Goal: Information Seeking & Learning: Compare options

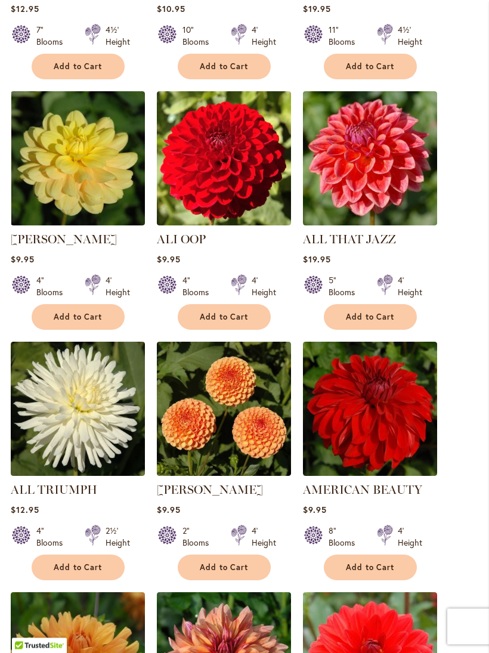
scroll to position [647, 0]
click at [246, 449] on img at bounding box center [224, 409] width 134 height 134
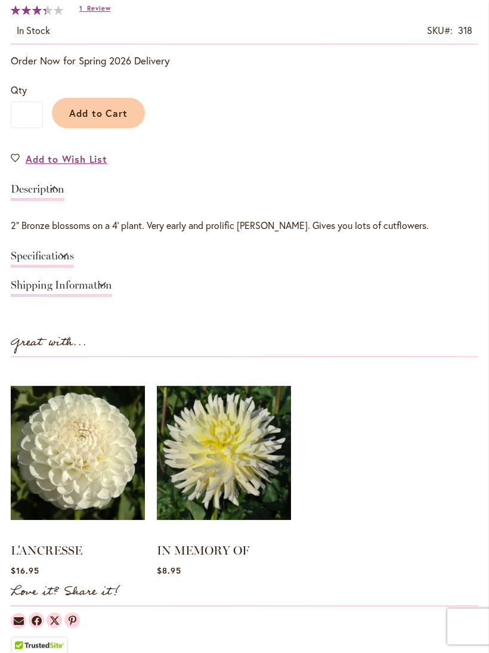
scroll to position [735, 0]
click at [74, 268] on link "Specifications" at bounding box center [42, 259] width 63 height 17
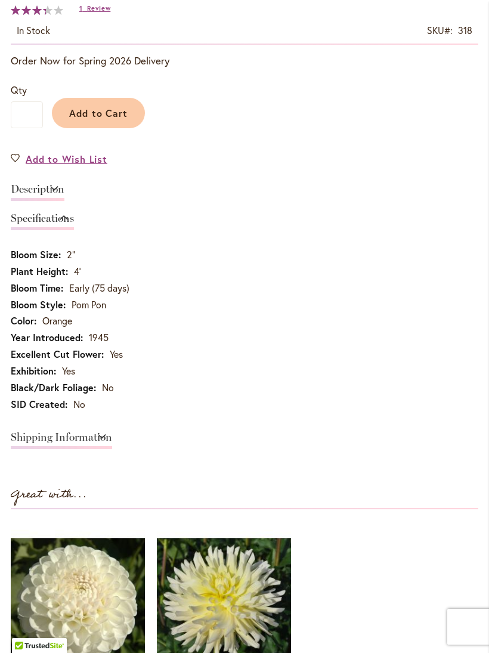
click at [72, 230] on link "Specifications" at bounding box center [42, 221] width 63 height 17
click at [91, 166] on span "Add to Wish List" at bounding box center [67, 159] width 82 height 14
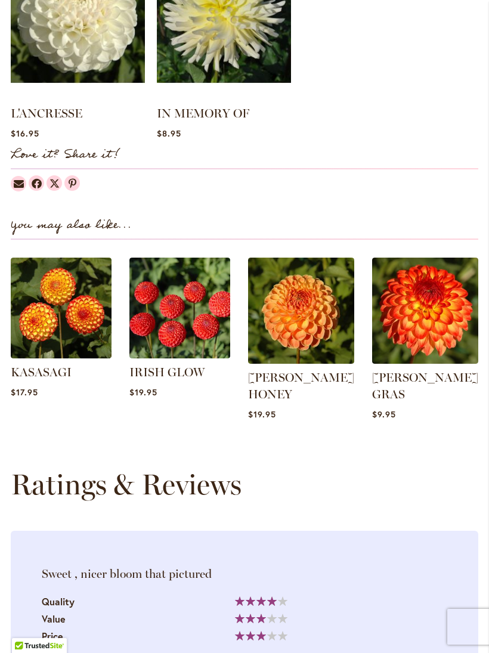
scroll to position [1172, 0]
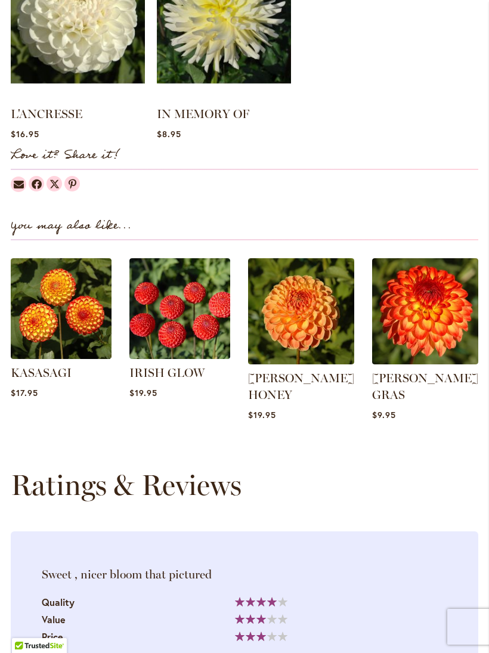
click at [313, 355] on img at bounding box center [301, 311] width 106 height 106
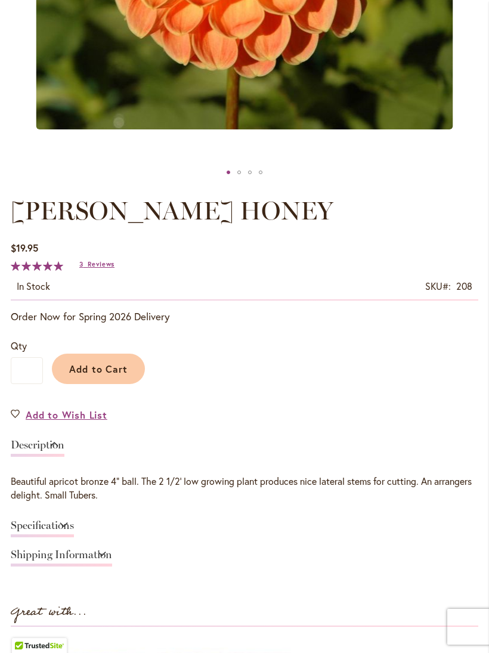
scroll to position [510, 0]
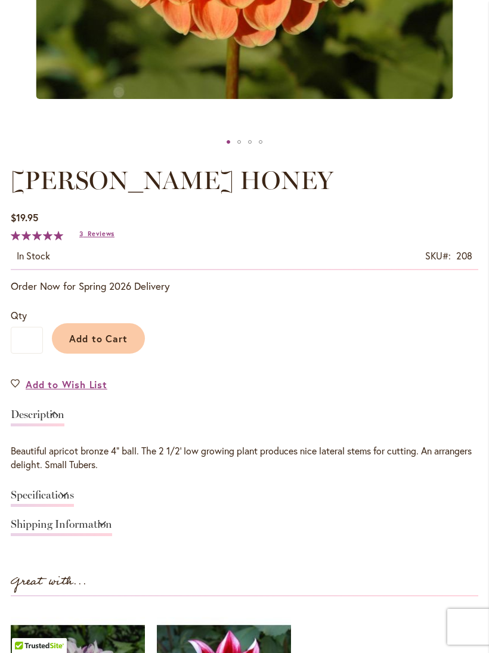
click at [74, 505] on link "Specifications" at bounding box center [42, 498] width 63 height 17
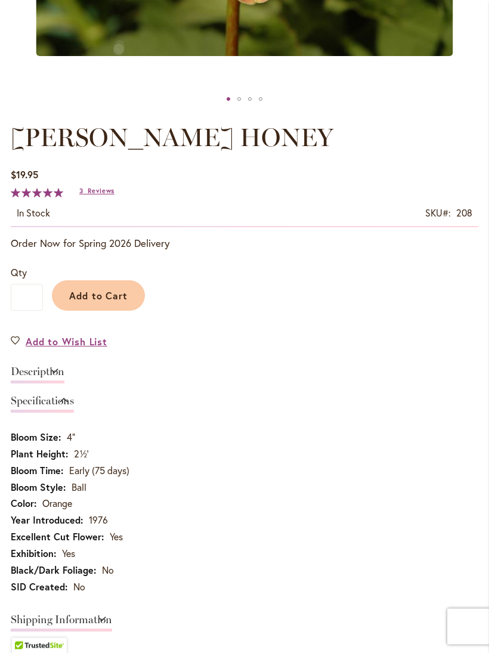
scroll to position [553, 0]
click at [110, 195] on span "Reviews" at bounding box center [101, 191] width 27 height 8
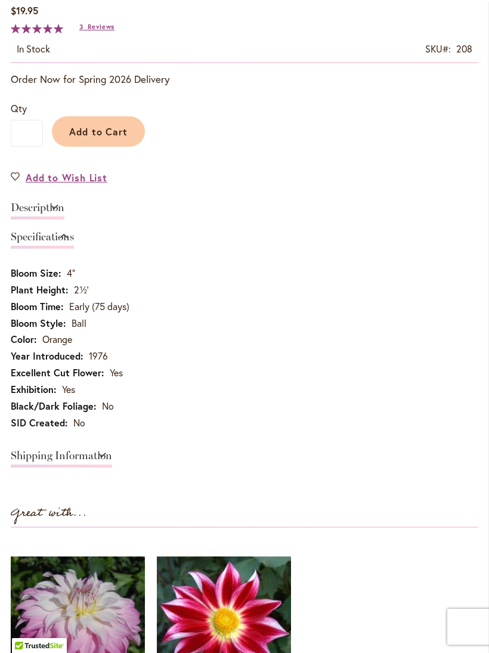
scroll to position [716, 0]
click at [101, 185] on span "Add to Wish List" at bounding box center [67, 178] width 82 height 14
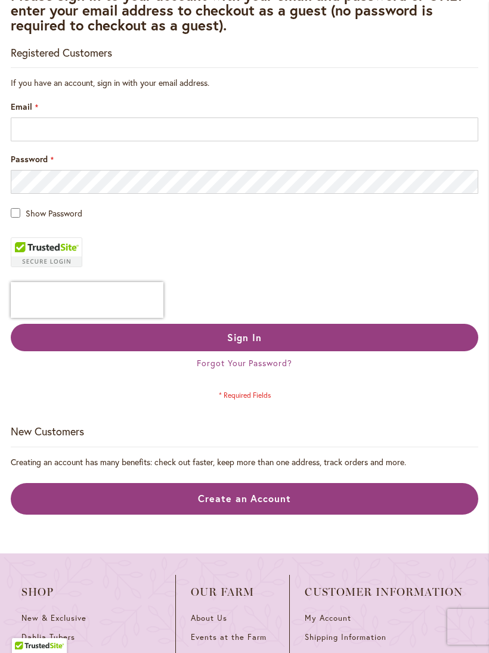
scroll to position [81, 0]
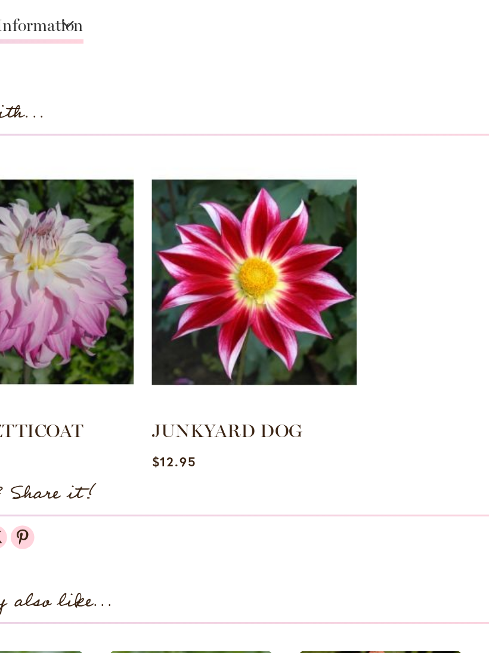
scroll to position [837, 0]
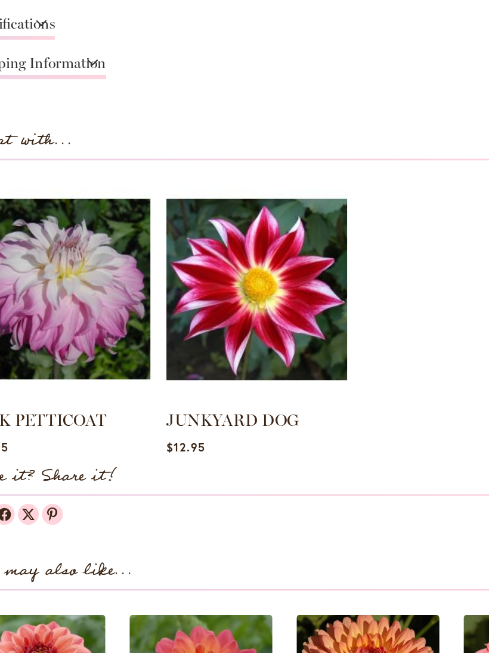
click at [200, 282] on img at bounding box center [224, 366] width 134 height 168
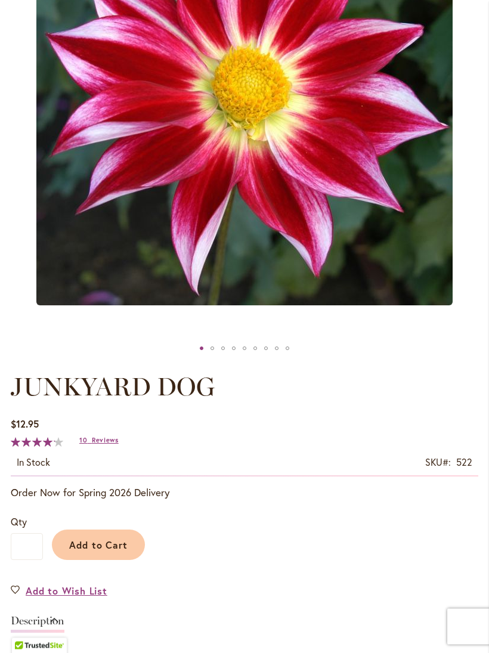
scroll to position [304, 0]
click at [107, 444] on span "Reviews" at bounding box center [105, 440] width 27 height 8
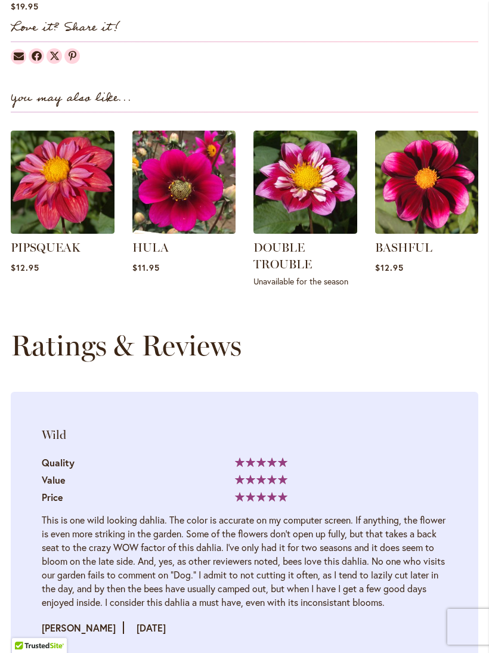
scroll to position [1324, 0]
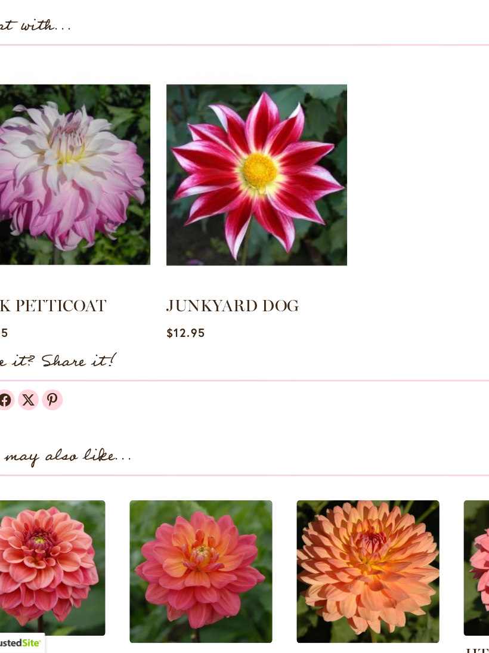
scroll to position [905, 0]
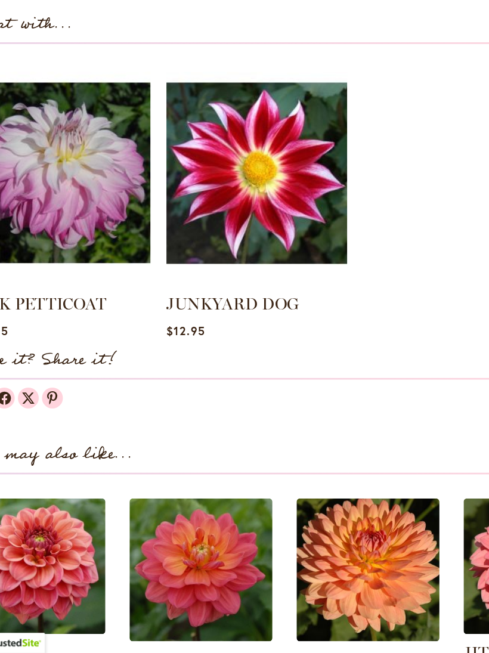
click at [203, 213] on img at bounding box center [224, 297] width 134 height 168
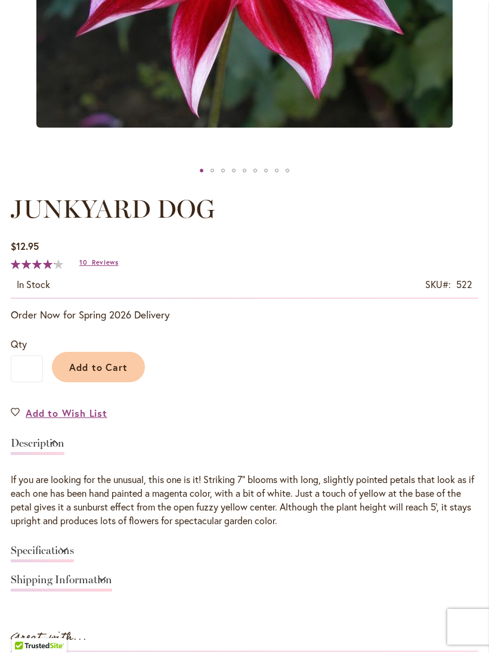
scroll to position [511, 0]
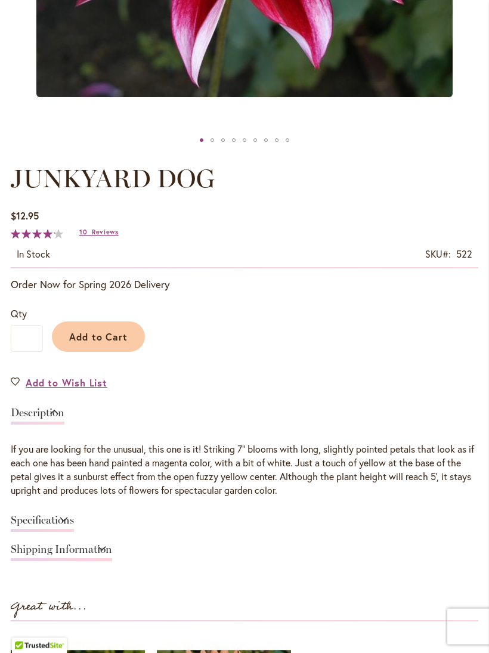
click at [74, 529] on link "Specifications" at bounding box center [42, 523] width 63 height 17
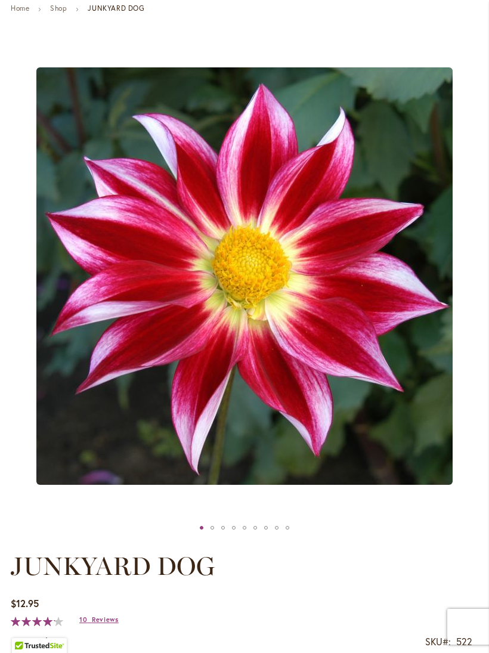
scroll to position [0, 0]
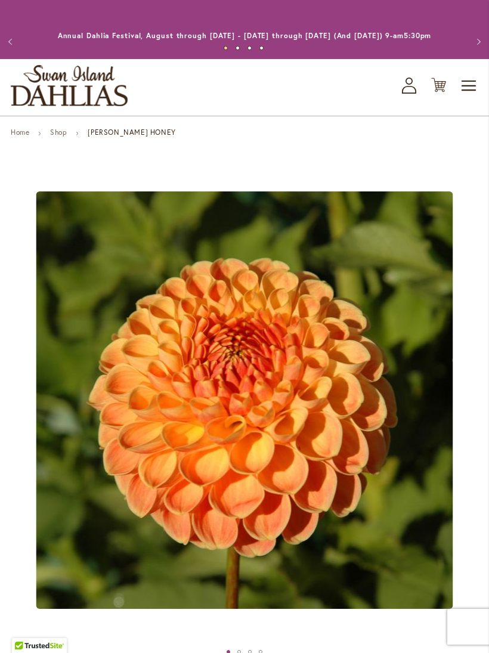
click at [462, 95] on span "Toggle Nav" at bounding box center [469, 86] width 18 height 24
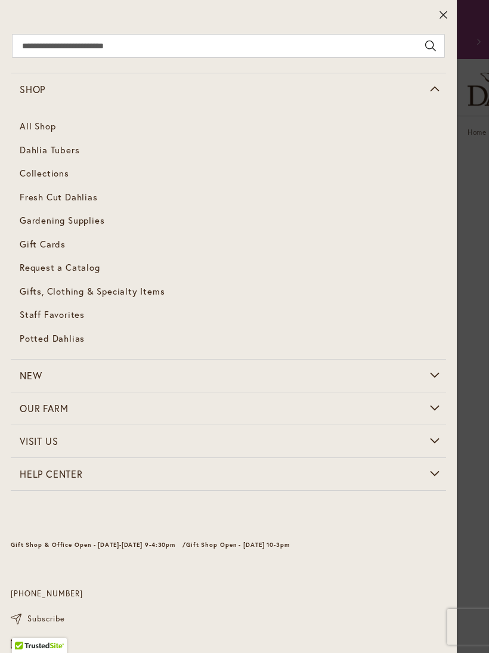
click at [84, 152] on link "Dahlia Tubers" at bounding box center [228, 150] width 435 height 24
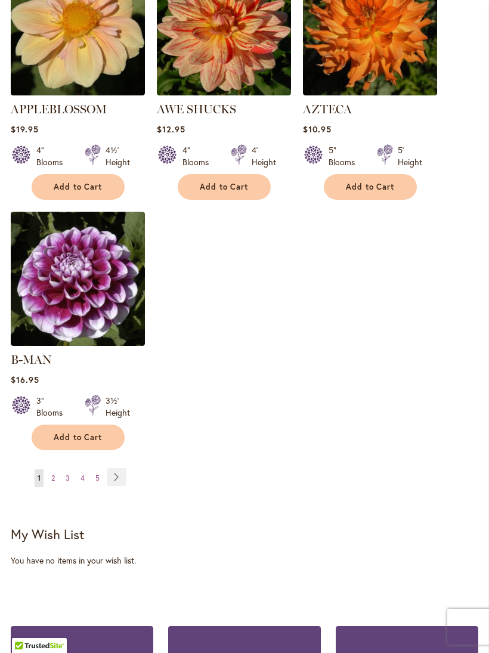
scroll to position [1551, 0]
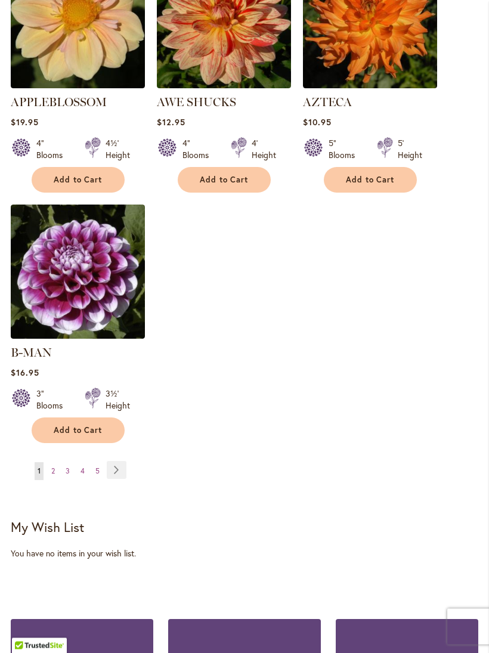
click at [126, 466] on link "Page Next" at bounding box center [117, 471] width 20 height 18
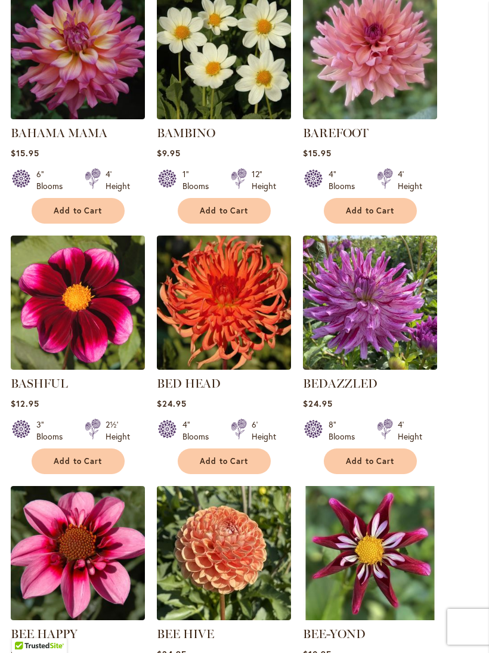
scroll to position [752, 0]
click at [118, 347] on img at bounding box center [78, 303] width 134 height 134
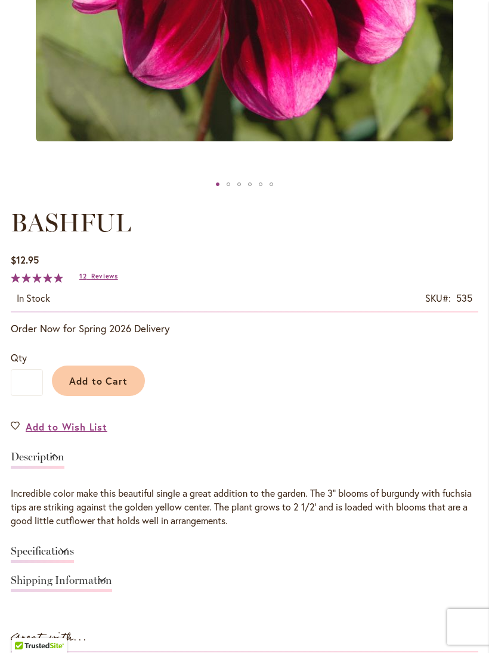
scroll to position [468, 0]
click at [74, 563] on link "Specifications" at bounding box center [42, 554] width 63 height 17
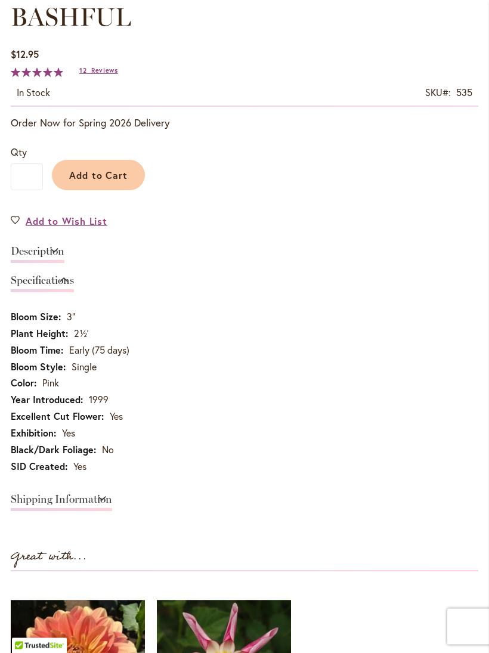
scroll to position [672, 0]
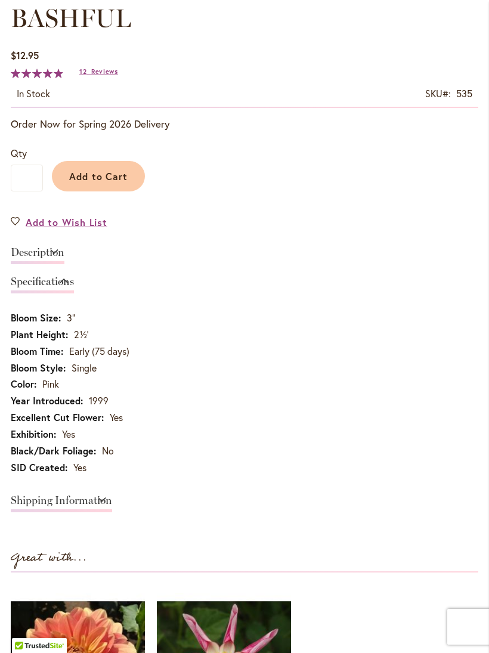
click at [106, 76] on span "Reviews" at bounding box center [104, 71] width 27 height 8
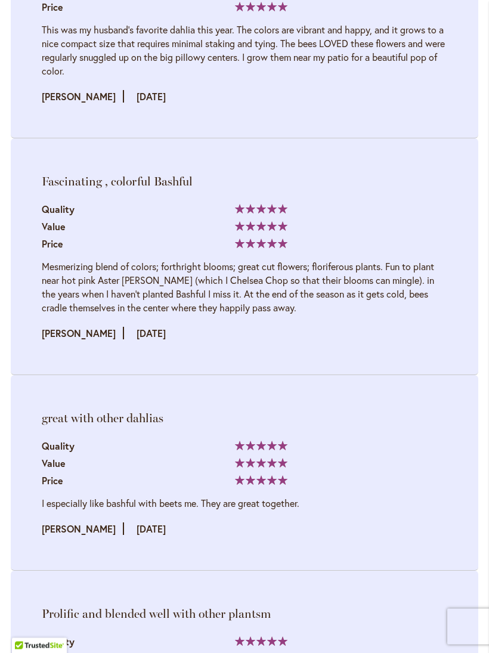
scroll to position [1915, 0]
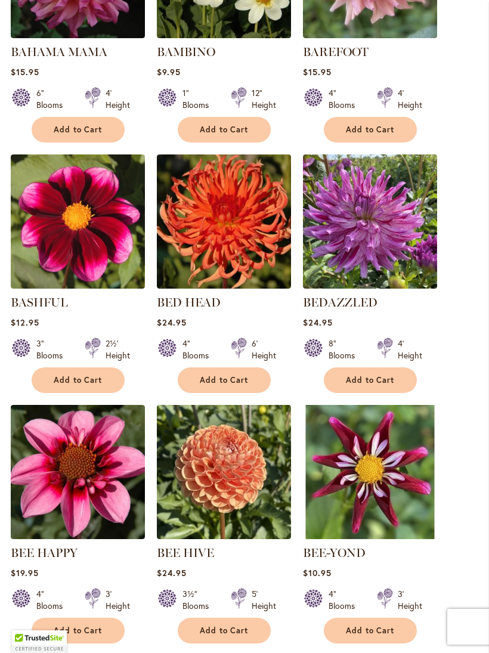
scroll to position [981, 0]
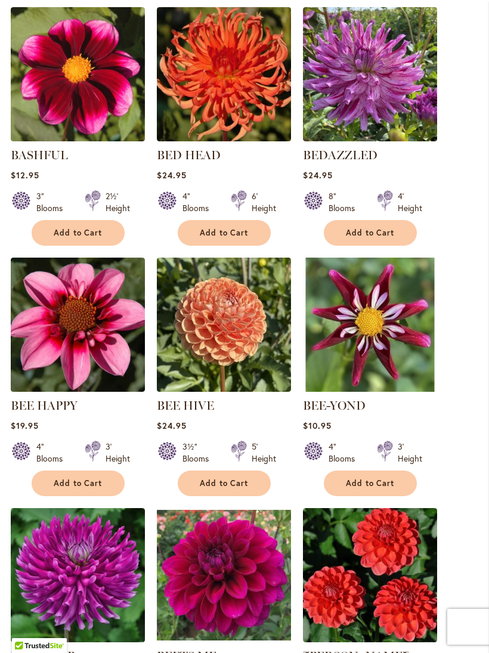
click at [96, 375] on img at bounding box center [78, 325] width 134 height 134
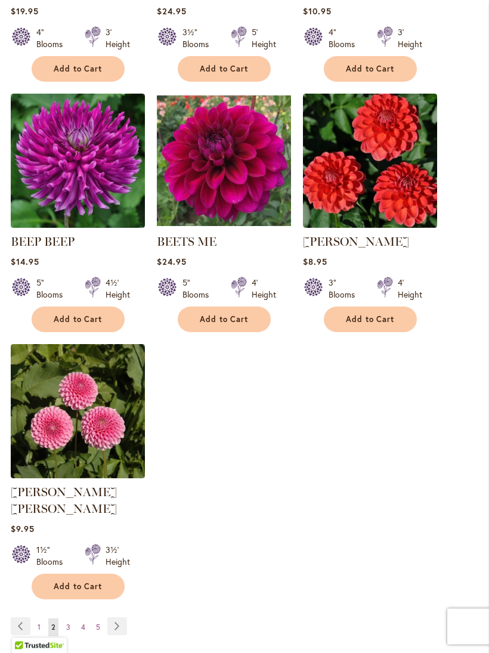
scroll to position [1396, 0]
click at [118, 629] on link "Page Next" at bounding box center [117, 626] width 20 height 18
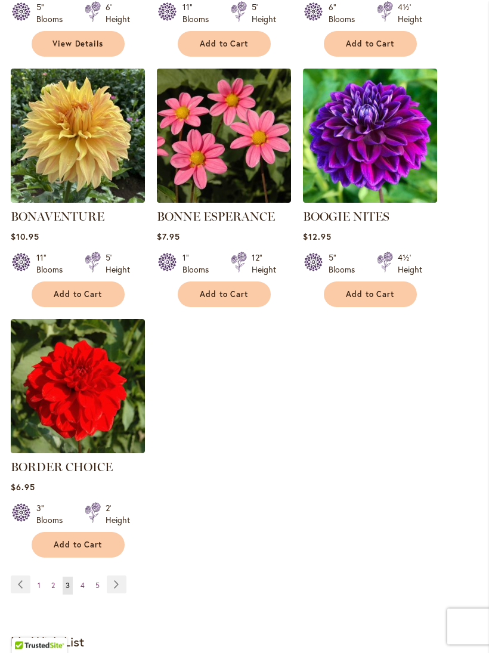
scroll to position [1423, 0]
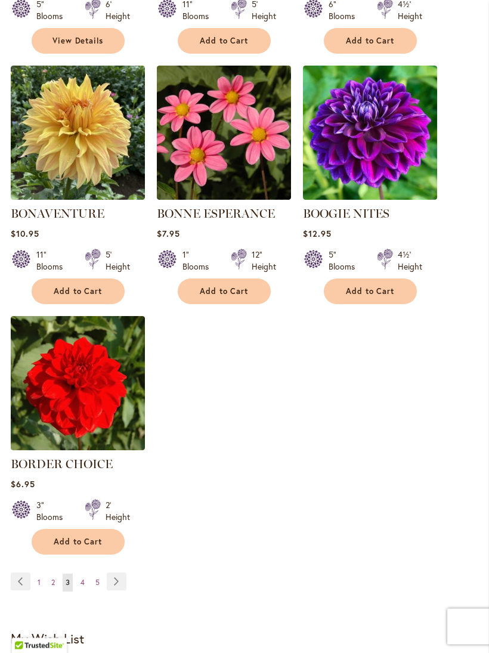
click at [113, 591] on link "Page Next" at bounding box center [117, 582] width 20 height 18
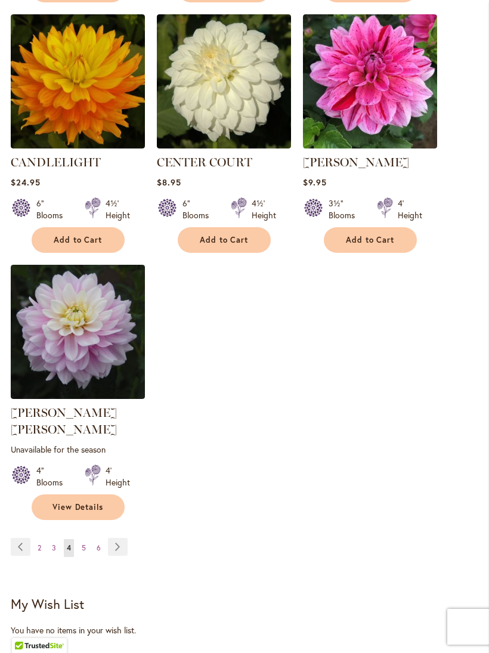
scroll to position [1492, 0]
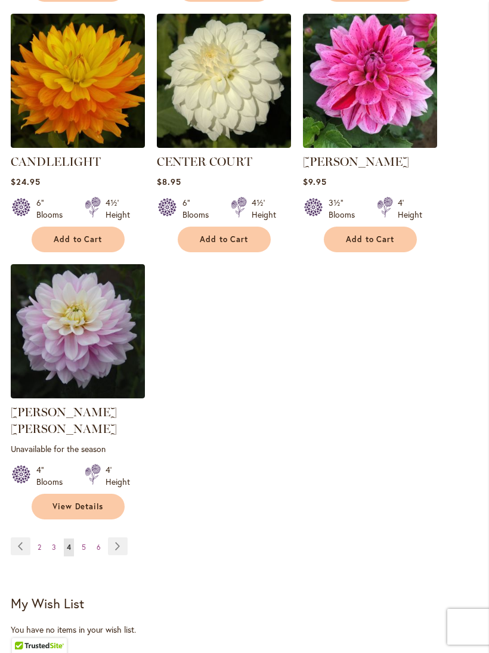
click at [127, 546] on link "Page Next" at bounding box center [118, 546] width 20 height 18
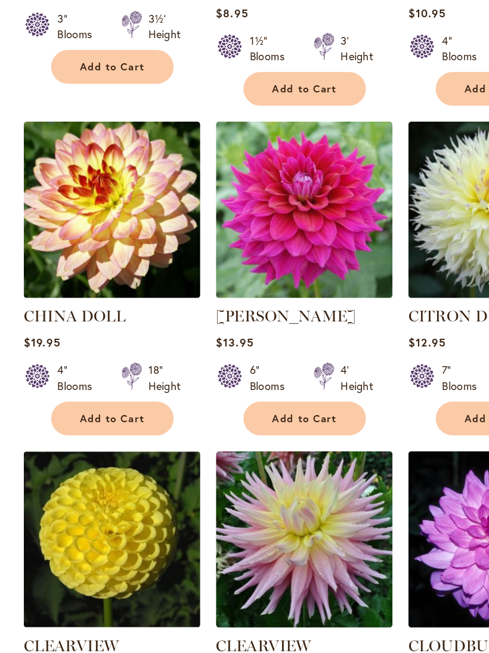
scroll to position [1156, 0]
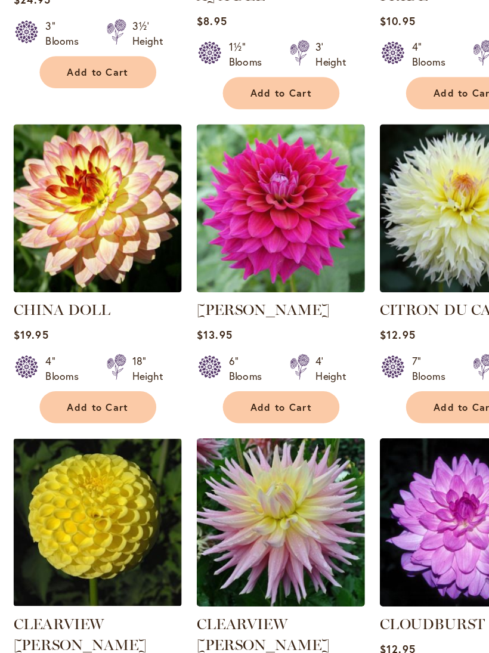
click at [102, 194] on img at bounding box center [78, 167] width 134 height 134
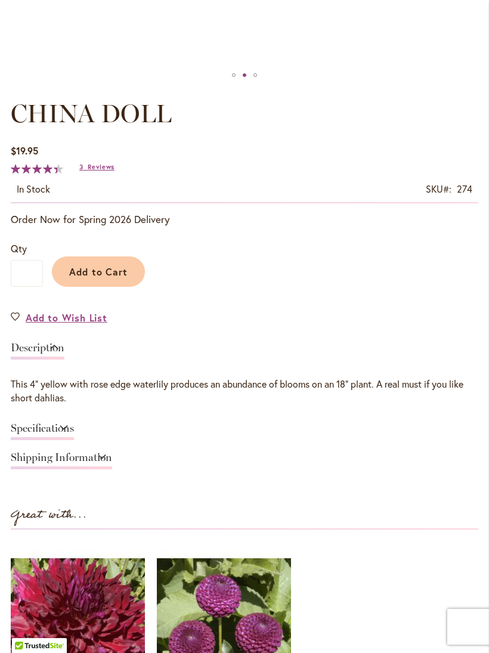
scroll to position [592, 0]
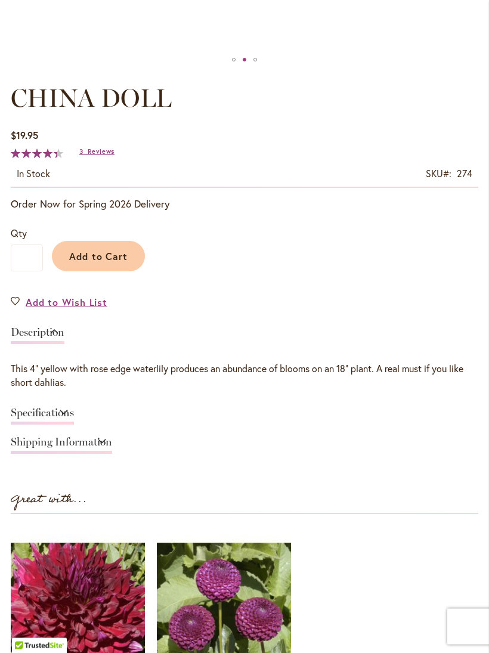
click at [74, 425] on link "Specifications" at bounding box center [42, 416] width 63 height 17
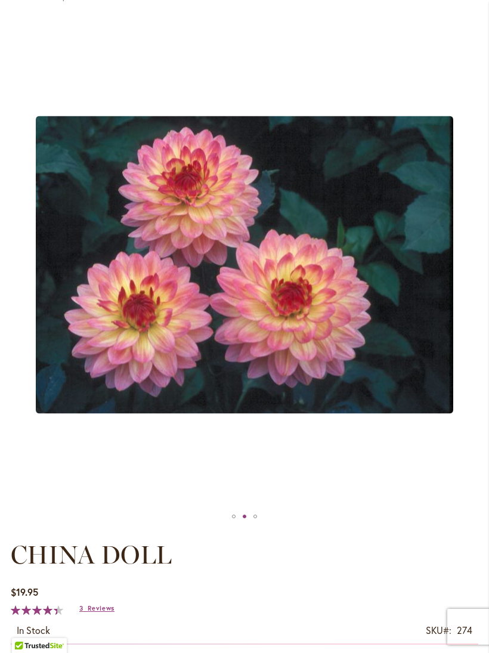
scroll to position [113, 0]
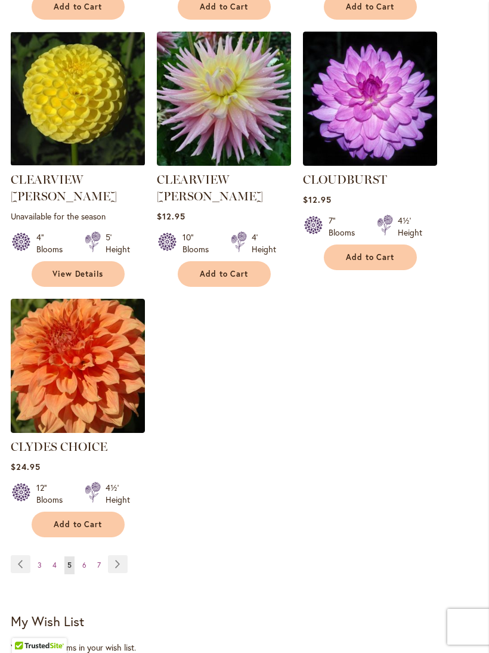
scroll to position [1535, 0]
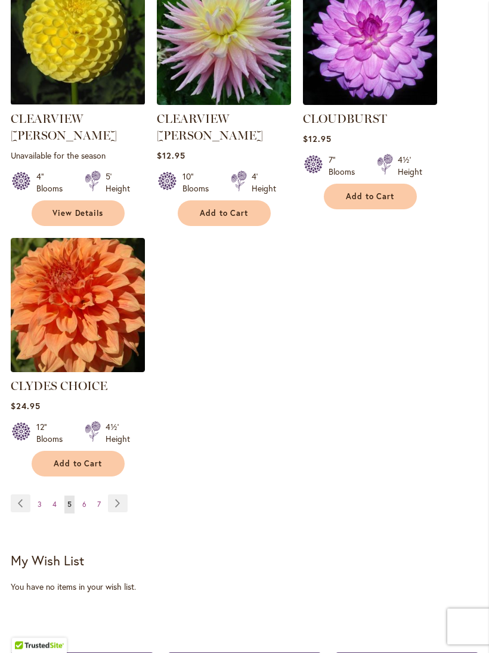
click at [119, 495] on link "Page Next" at bounding box center [118, 504] width 20 height 18
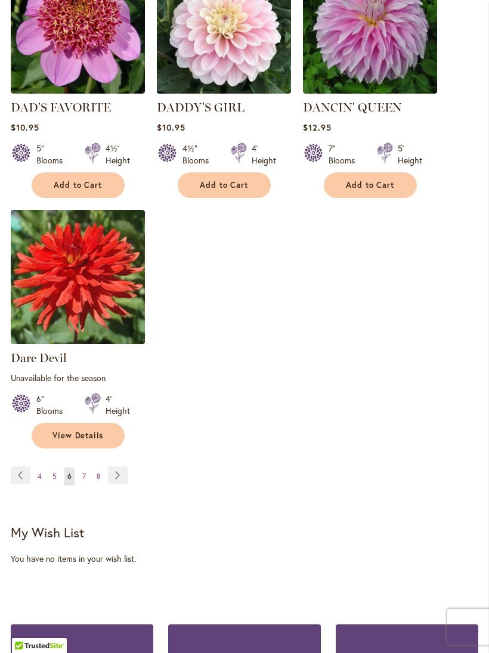
scroll to position [1594, 0]
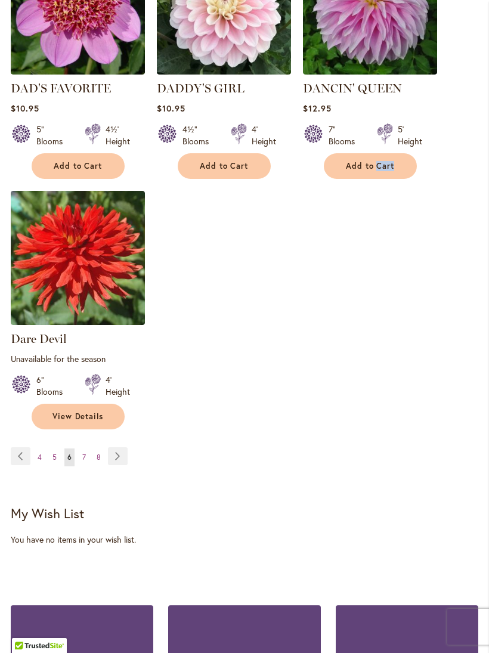
click at [112, 458] on link "Page Next" at bounding box center [118, 456] width 20 height 18
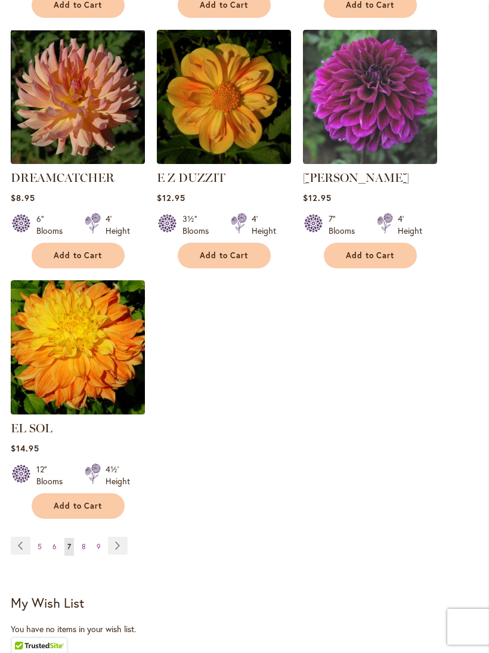
scroll to position [1474, 0]
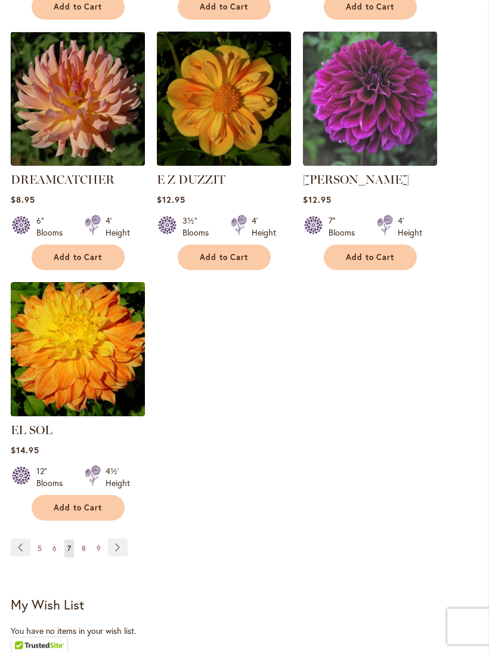
click at [126, 549] on link "Page Next" at bounding box center [118, 548] width 20 height 18
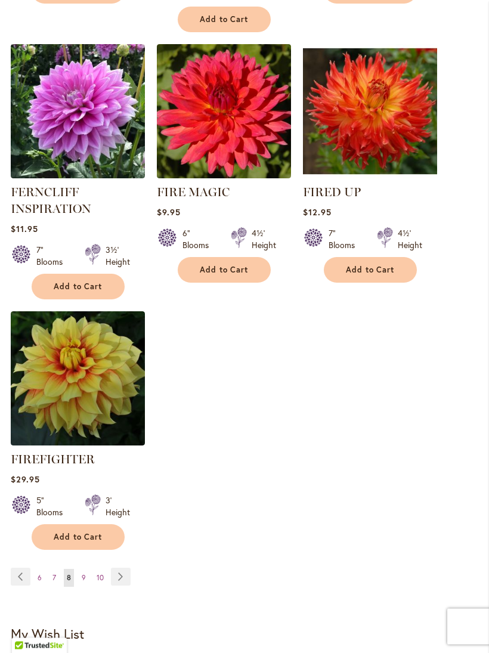
scroll to position [1511, 0]
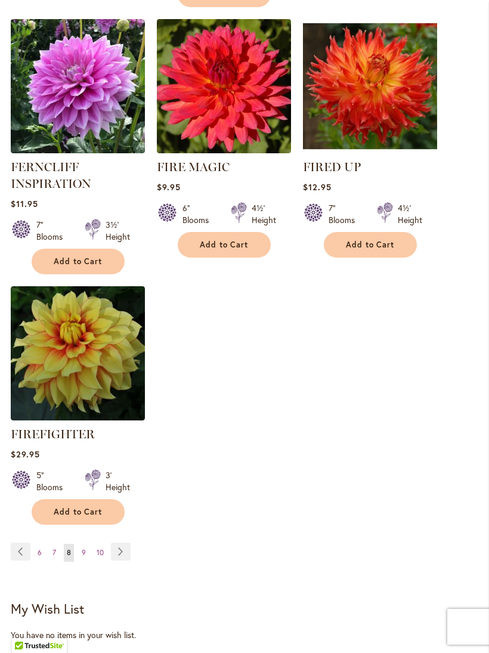
click at [125, 561] on link "Page Next" at bounding box center [121, 552] width 20 height 18
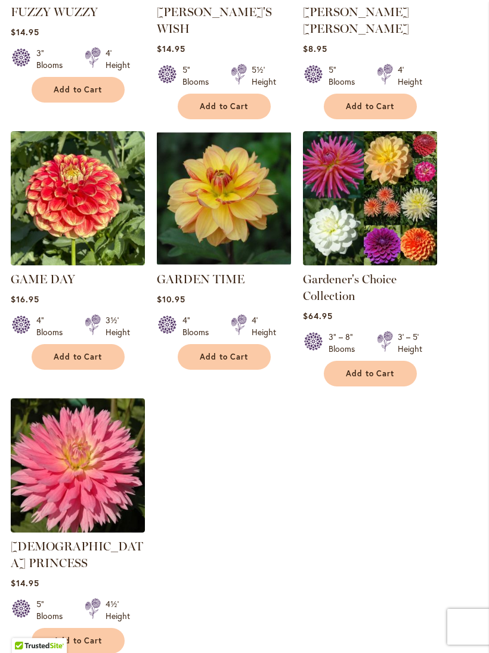
scroll to position [1421, 0]
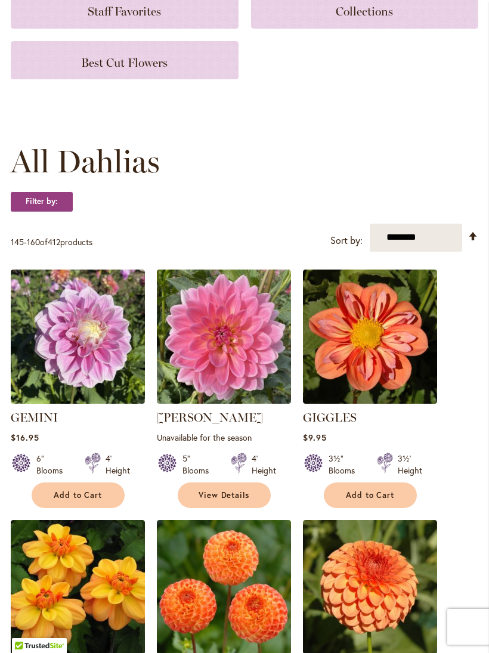
scroll to position [260, 0]
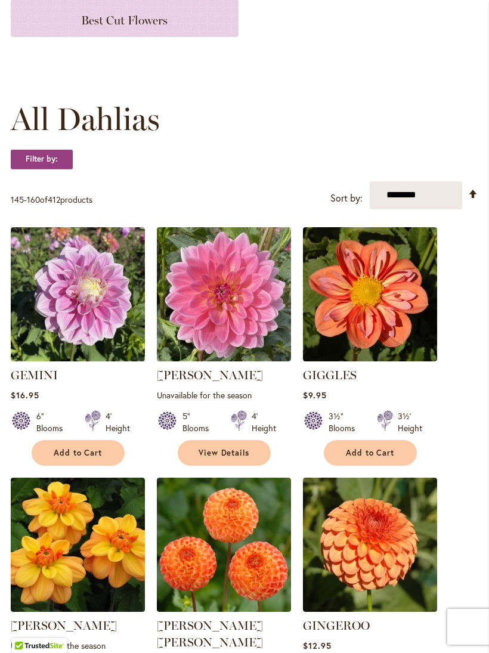
click at [372, 335] on img at bounding box center [370, 294] width 134 height 134
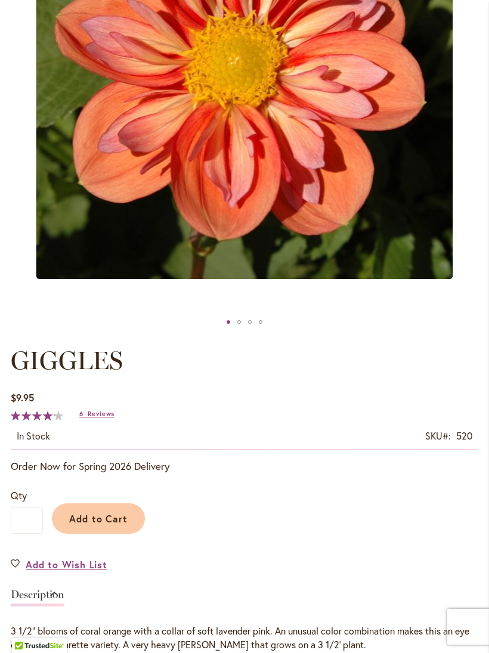
scroll to position [347, 0]
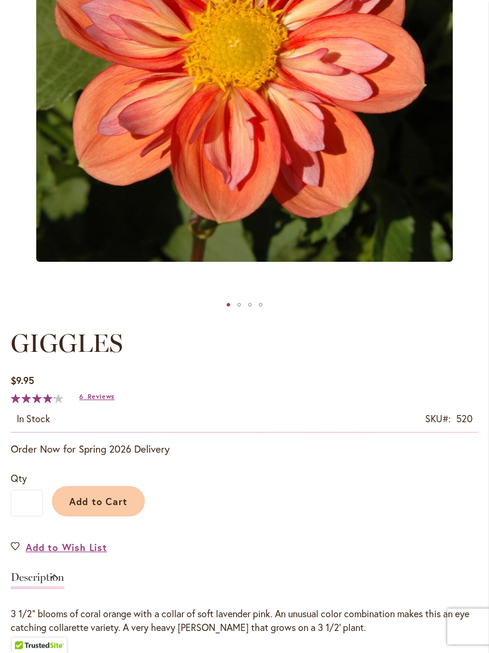
click at [105, 401] on span "Reviews" at bounding box center [101, 397] width 27 height 8
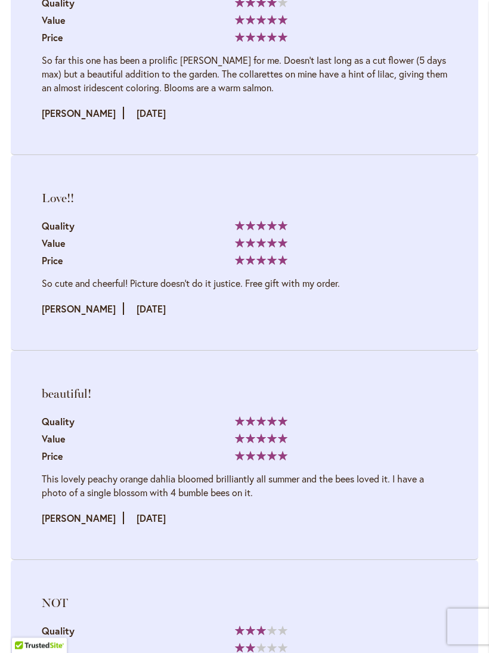
scroll to position [1754, 0]
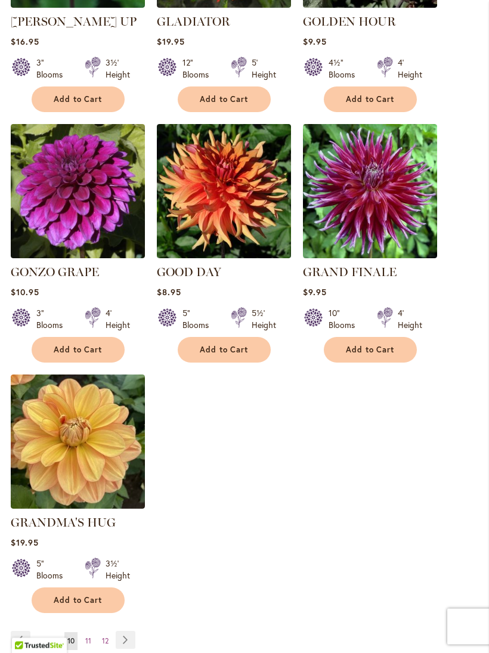
scroll to position [1432, 0]
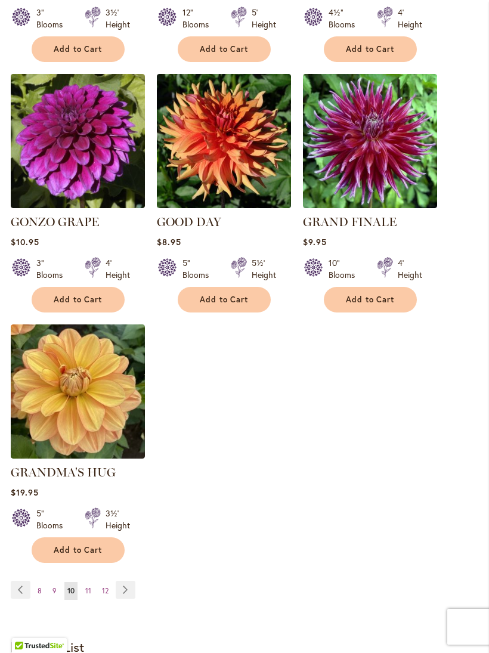
click at [129, 587] on link "Page Next" at bounding box center [126, 590] width 20 height 18
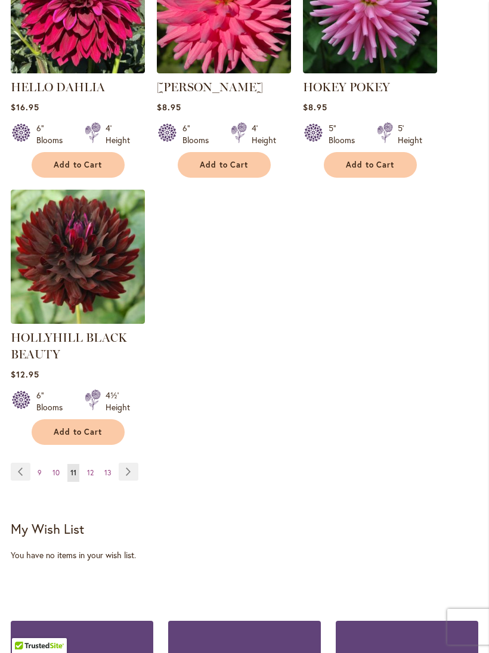
scroll to position [1595, 0]
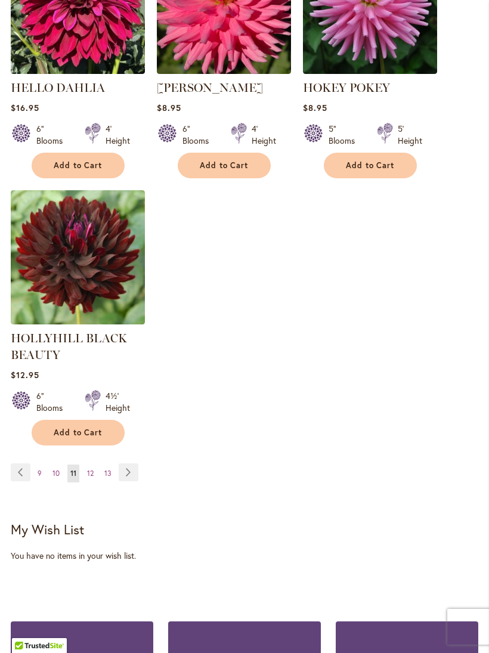
click at [132, 481] on link "Page Next" at bounding box center [129, 472] width 20 height 18
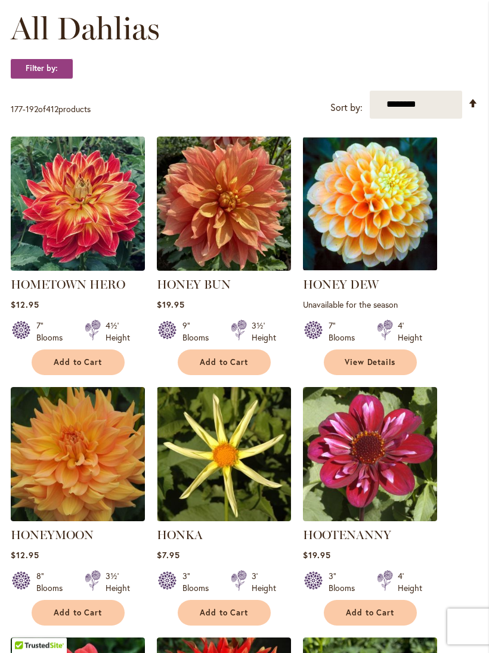
scroll to position [351, 0]
click at [378, 218] on img at bounding box center [370, 204] width 134 height 134
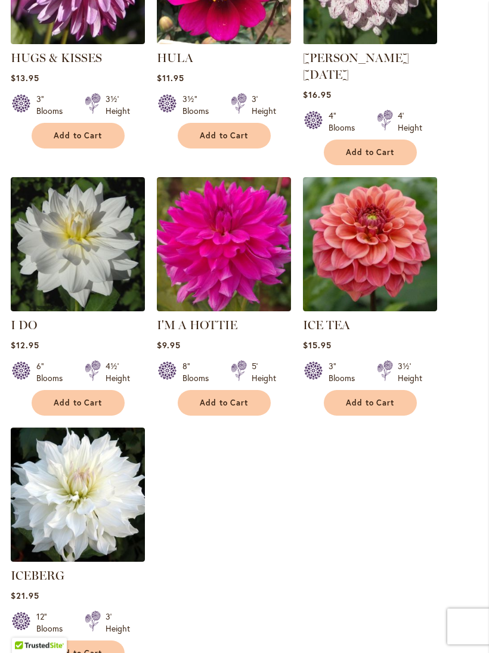
scroll to position [1507, 0]
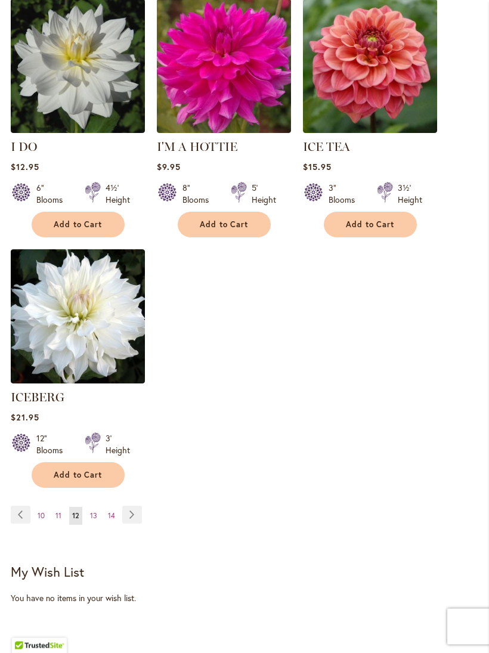
click at [131, 509] on link "Page Next" at bounding box center [132, 515] width 20 height 18
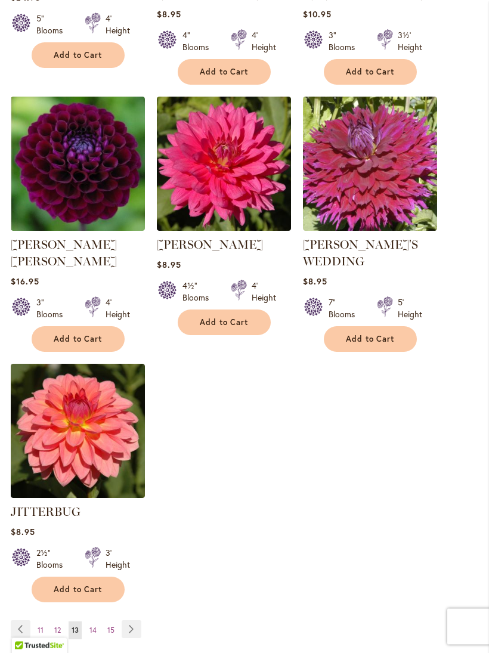
scroll to position [1516, 0]
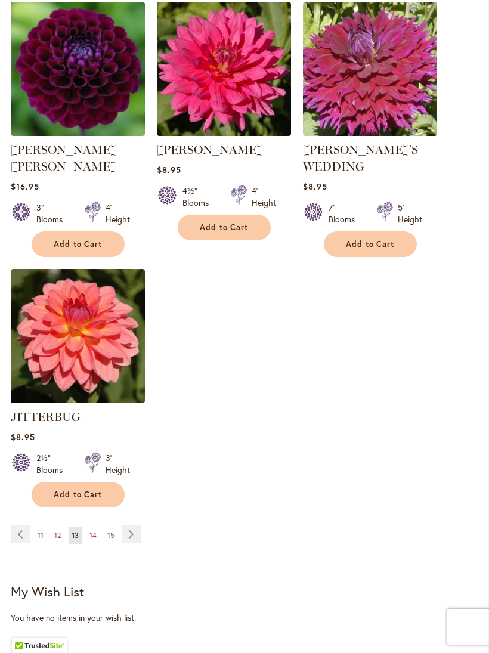
click at [126, 525] on link "Page Next" at bounding box center [132, 534] width 20 height 18
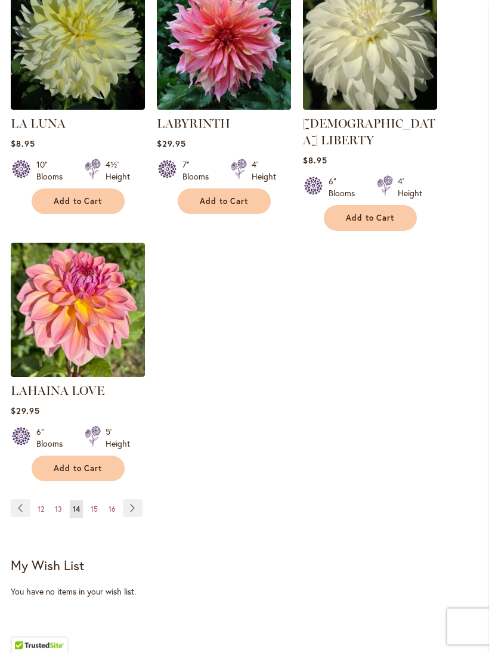
scroll to position [1544, 0]
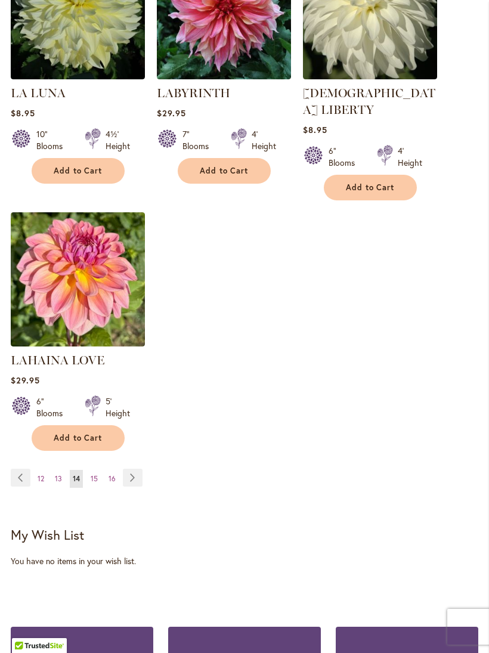
click at [134, 475] on link "Page Next" at bounding box center [133, 478] width 20 height 18
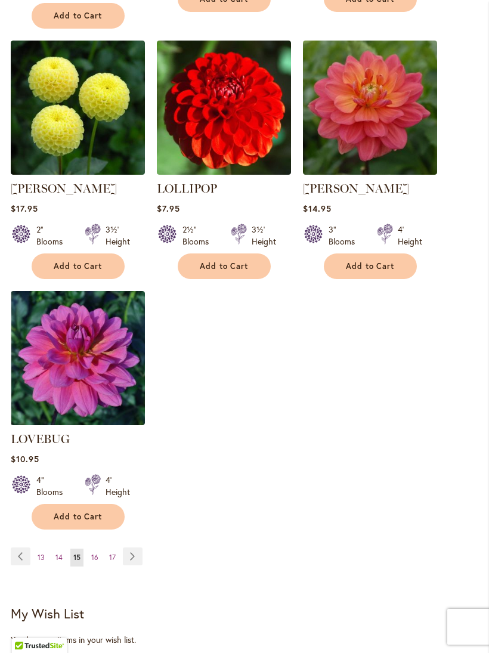
scroll to position [1508, 0]
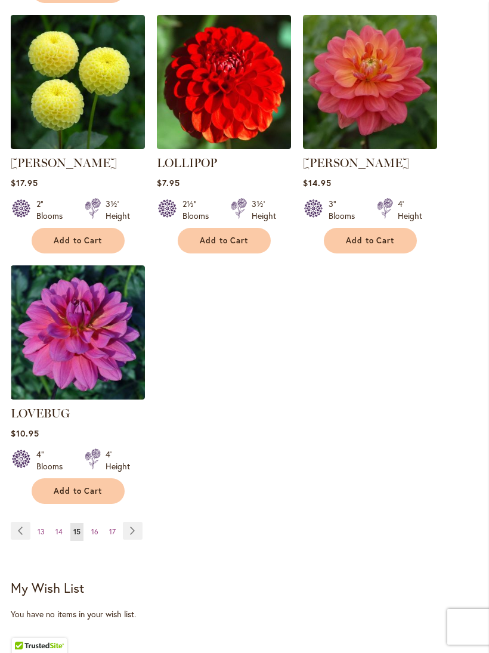
click at [384, 95] on img at bounding box center [370, 82] width 134 height 134
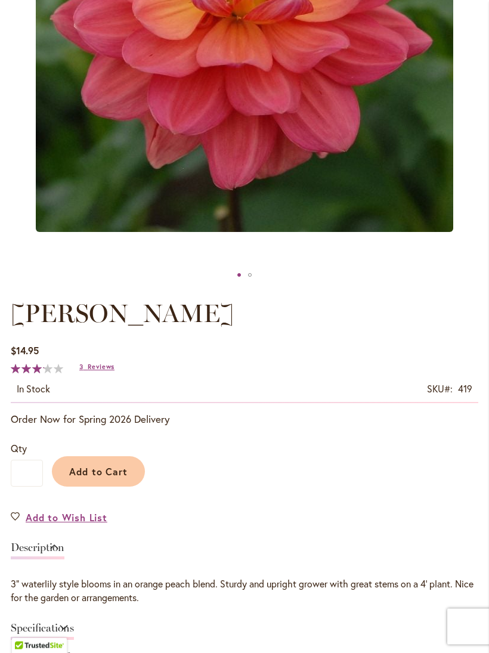
scroll to position [392, 0]
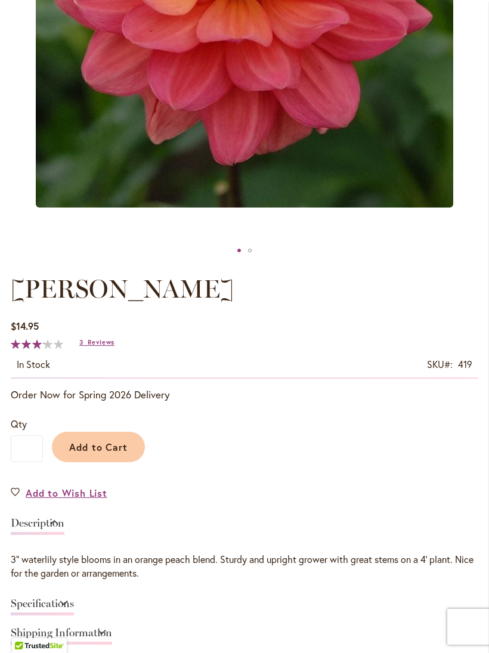
click at [97, 347] on span "Reviews" at bounding box center [101, 342] width 27 height 8
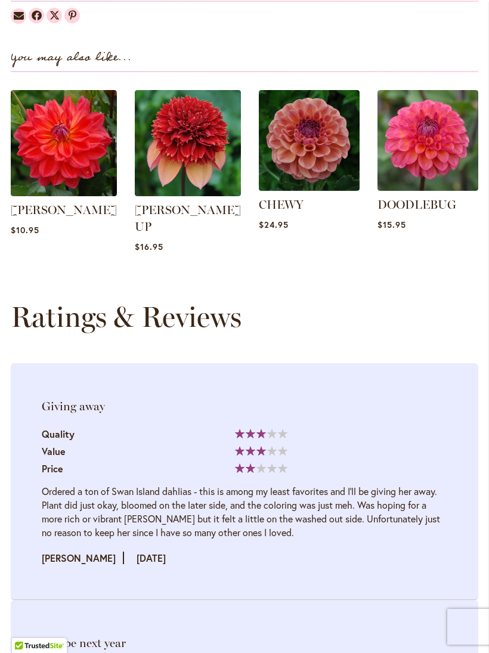
scroll to position [1615, 0]
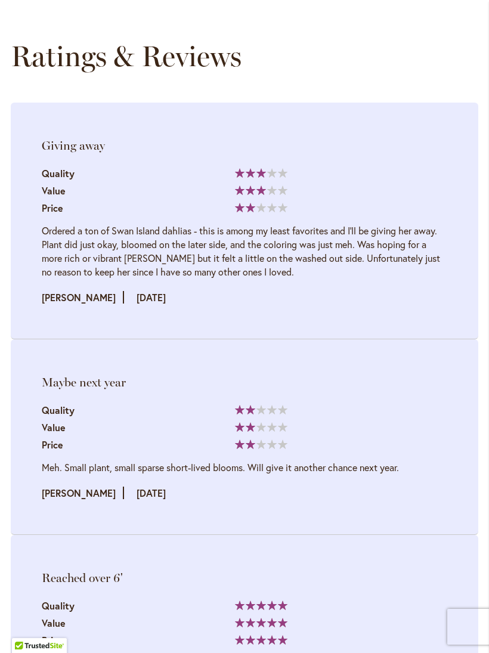
click at [448, 594] on li "Reached over 6' Quality 100% Value" at bounding box center [245, 639] width 468 height 209
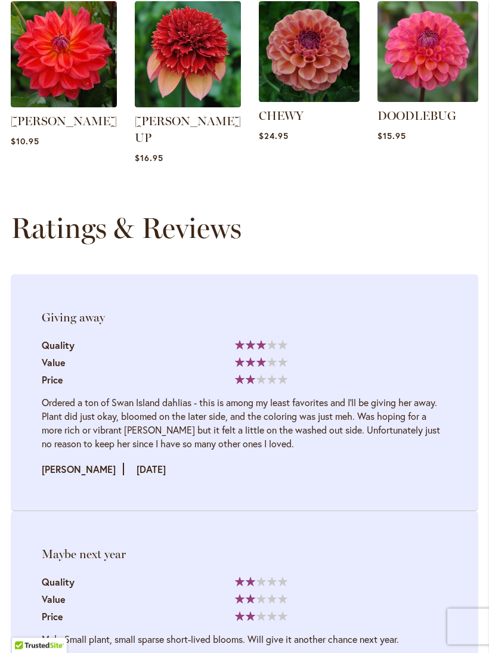
scroll to position [1435, 0]
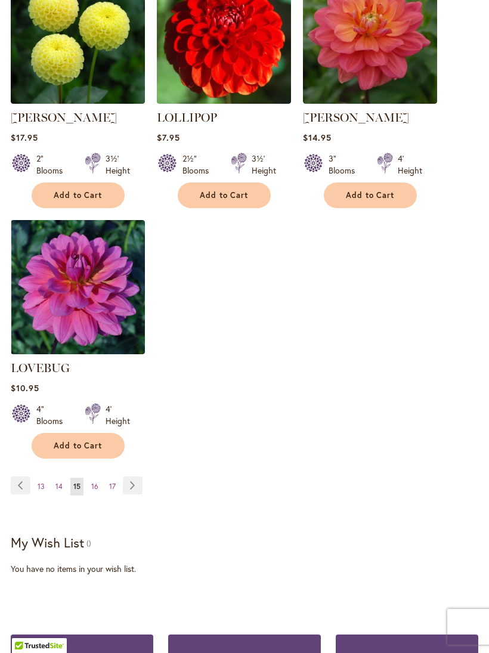
scroll to position [1530, 0]
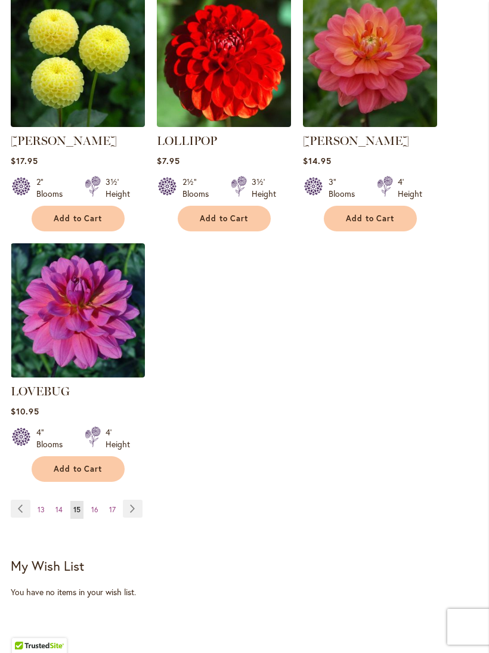
click at [138, 500] on link "Page Next" at bounding box center [133, 509] width 20 height 18
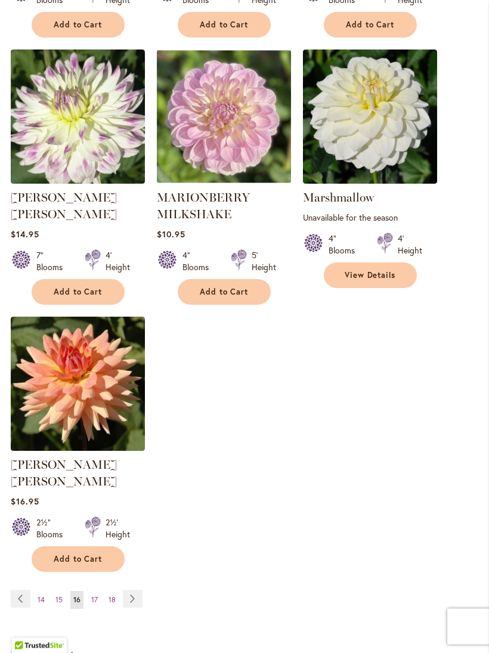
scroll to position [1503, 0]
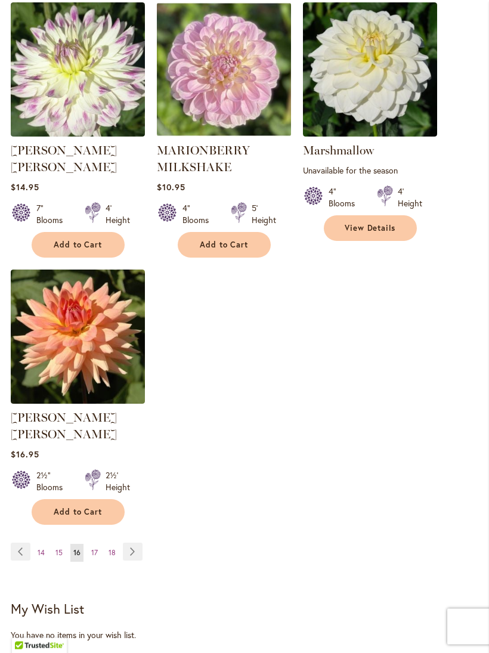
click at [135, 543] on link "Page Next" at bounding box center [133, 552] width 20 height 18
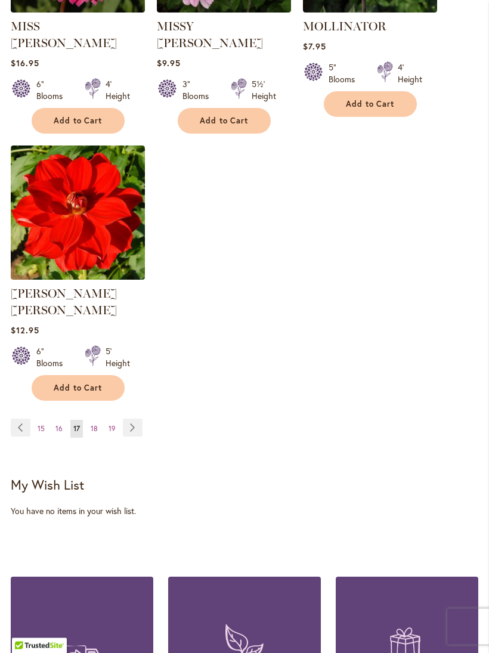
scroll to position [1611, 0]
click at [138, 419] on link "Page Next" at bounding box center [133, 428] width 20 height 18
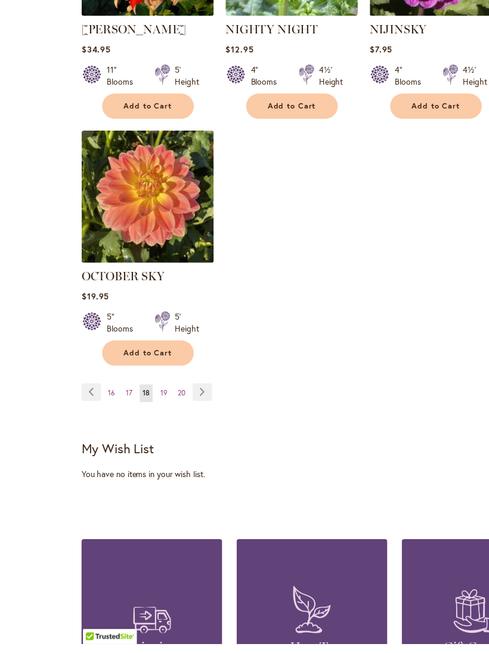
scroll to position [1610, 0]
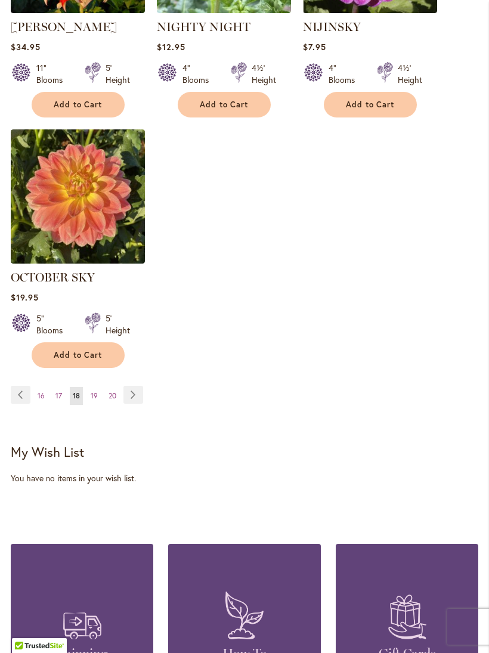
click at [109, 236] on img at bounding box center [78, 196] width 134 height 134
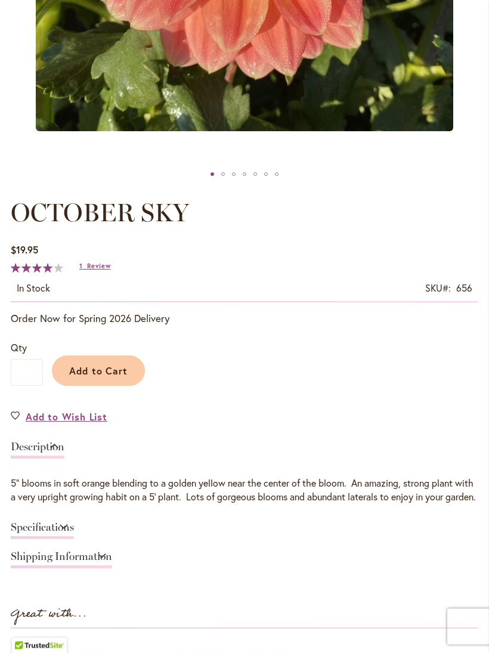
scroll to position [521, 0]
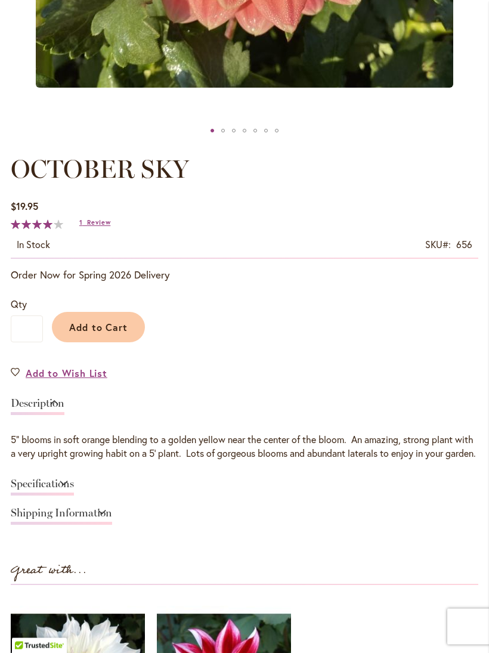
click at [74, 496] on link "Specifications" at bounding box center [42, 487] width 63 height 17
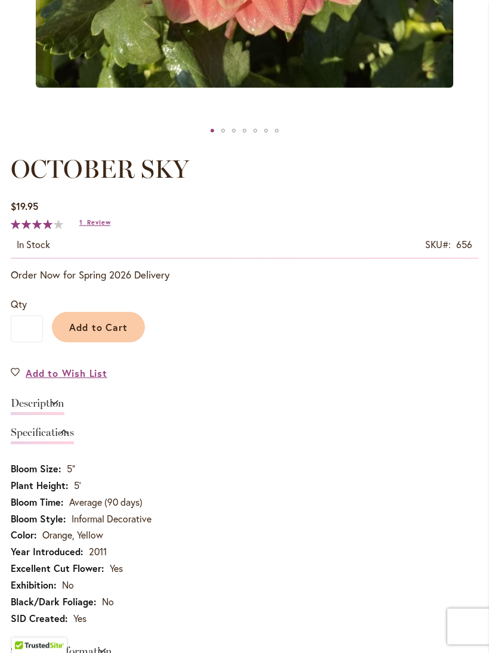
scroll to position [521, 0]
click at [92, 512] on td "Average (90 days)" at bounding box center [245, 504] width 468 height 17
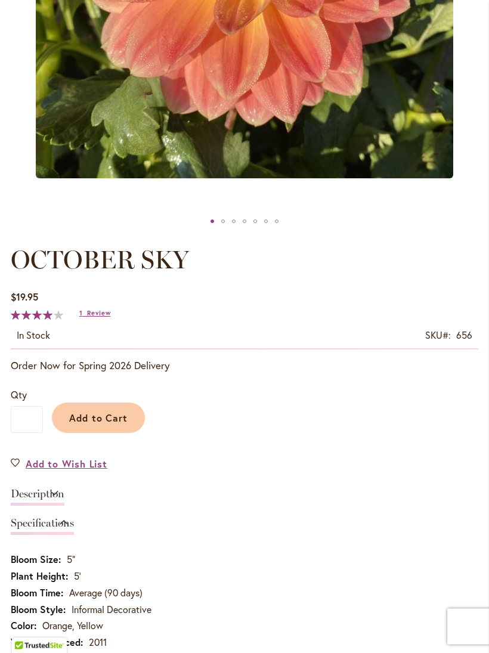
click at [97, 318] on span "Review" at bounding box center [98, 314] width 23 height 8
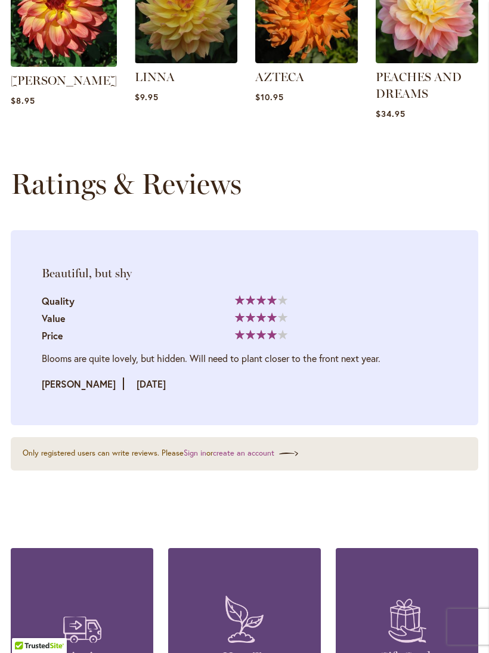
scroll to position [1772, 0]
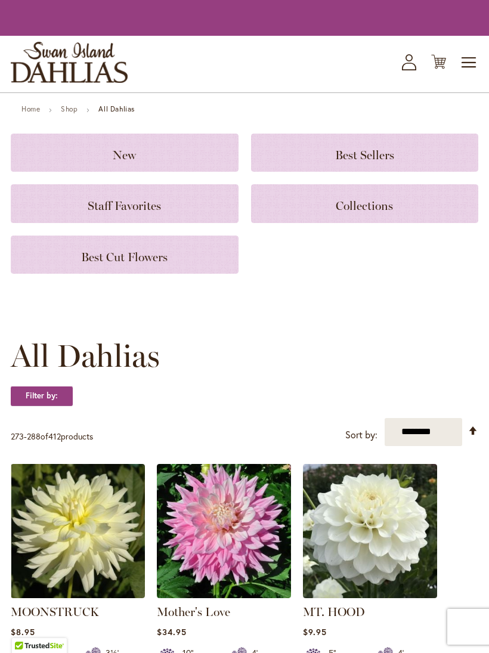
scroll to position [1647, 0]
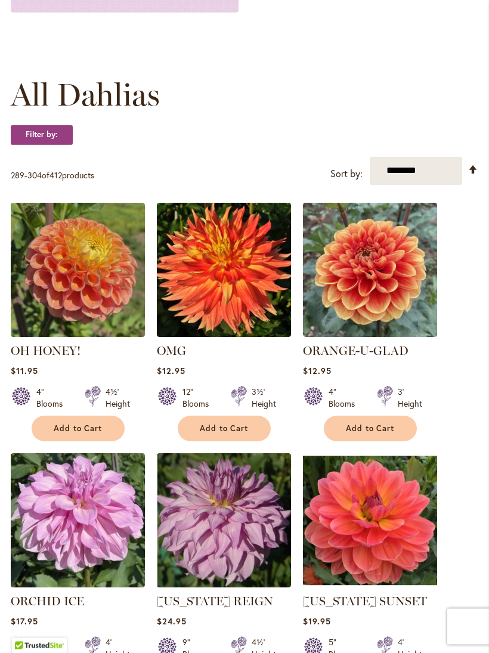
scroll to position [309, 0]
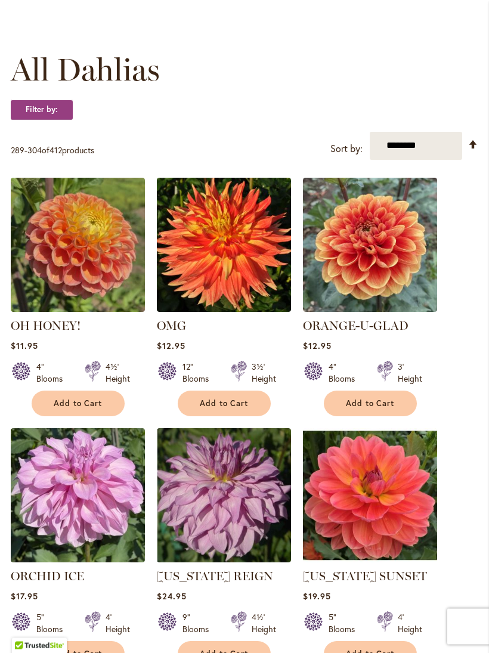
click at [91, 271] on img at bounding box center [78, 245] width 134 height 134
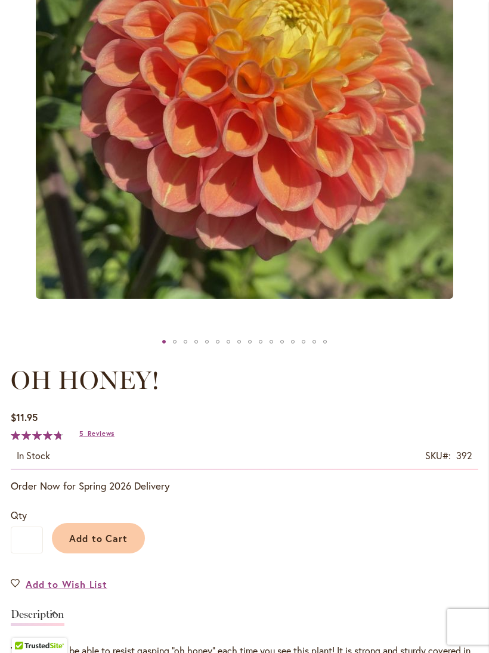
click at [104, 438] on span "Reviews" at bounding box center [101, 433] width 27 height 8
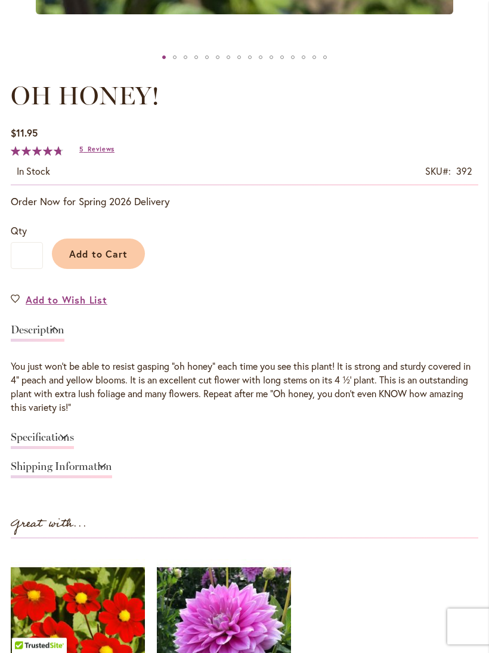
scroll to position [623, 0]
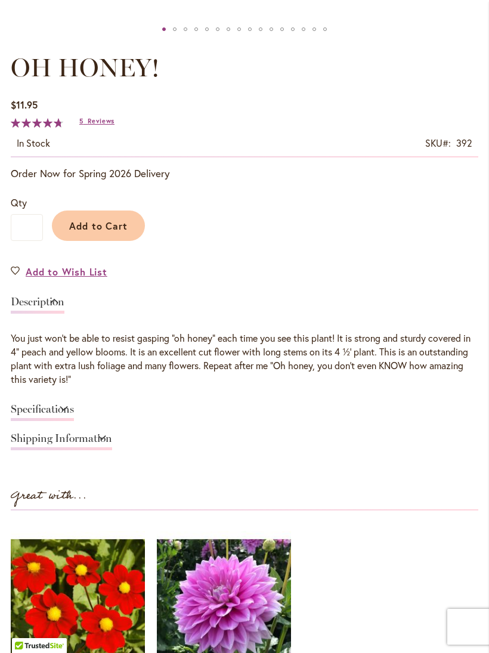
click at [416, 531] on div "Great with... BABY RED Rating: 83% 2 Reviews $7.95 93%" at bounding box center [245, 619] width 468 height 266
click at [417, 533] on ol "BABY RED Rating: 83% 2 Reviews $7.95" at bounding box center [245, 638] width 468 height 230
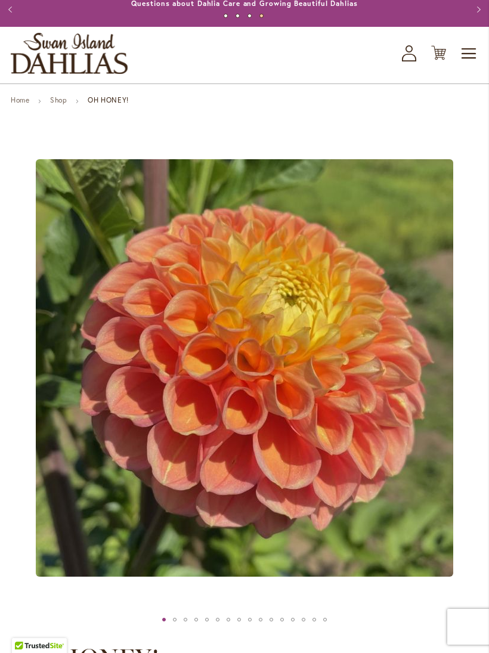
scroll to position [0, 0]
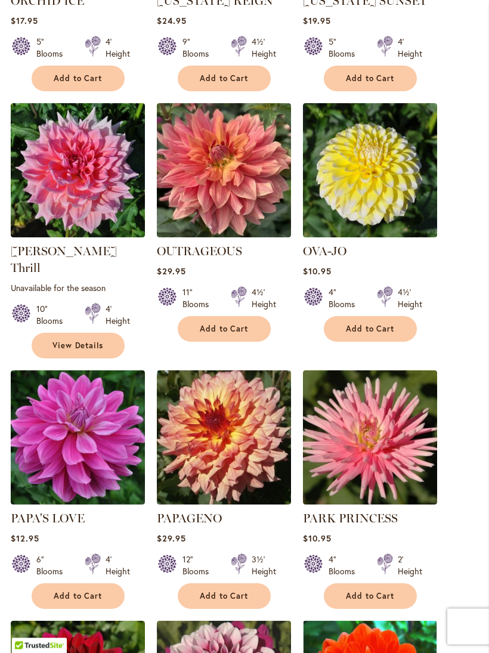
scroll to position [861, 0]
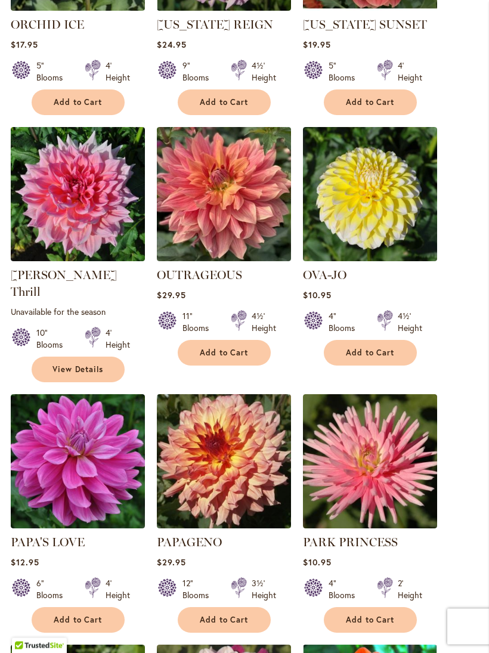
click at [109, 228] on img at bounding box center [78, 195] width 134 height 134
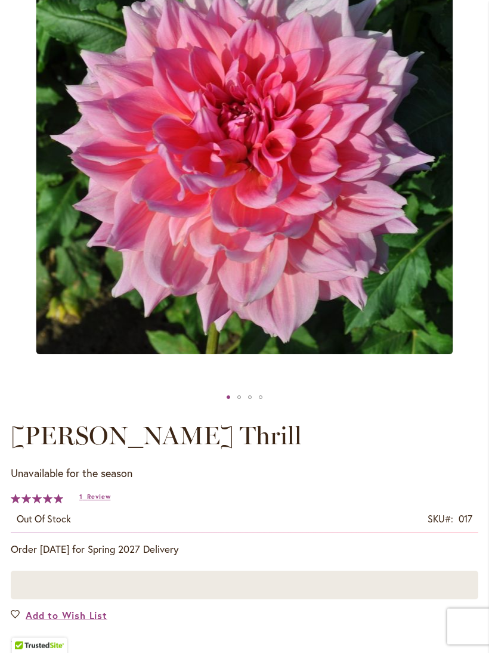
scroll to position [234, 0]
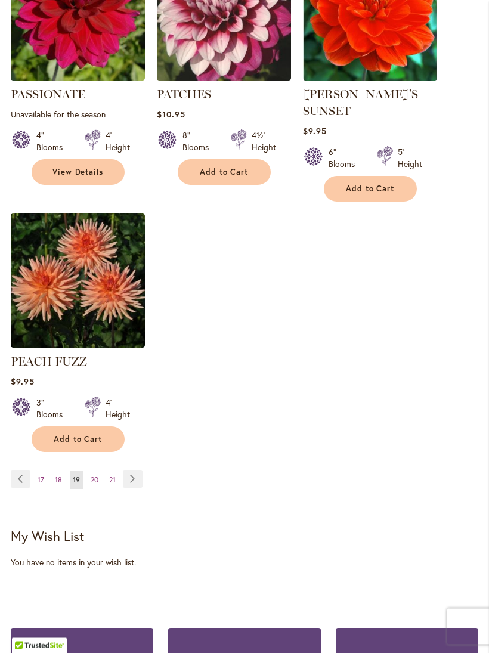
scroll to position [1560, 0]
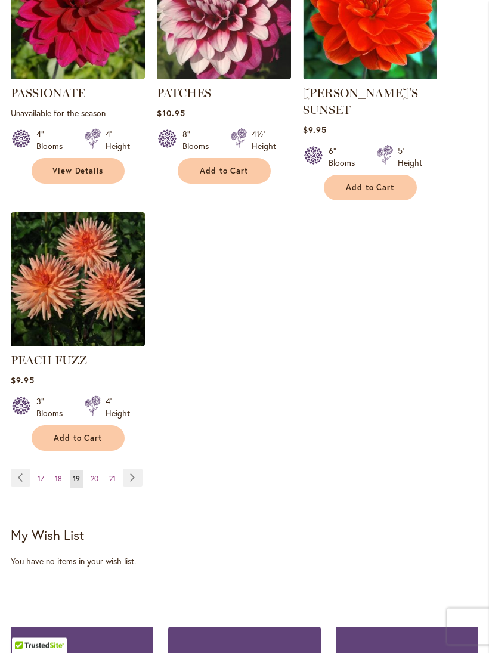
click at [137, 477] on link "Page Next" at bounding box center [133, 478] width 20 height 18
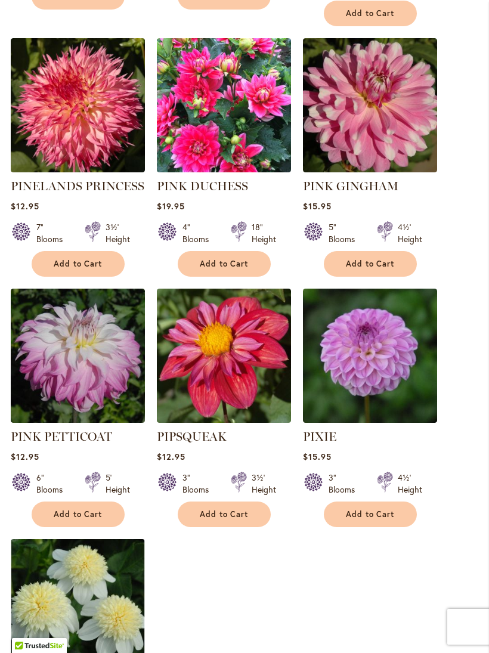
scroll to position [1253, 0]
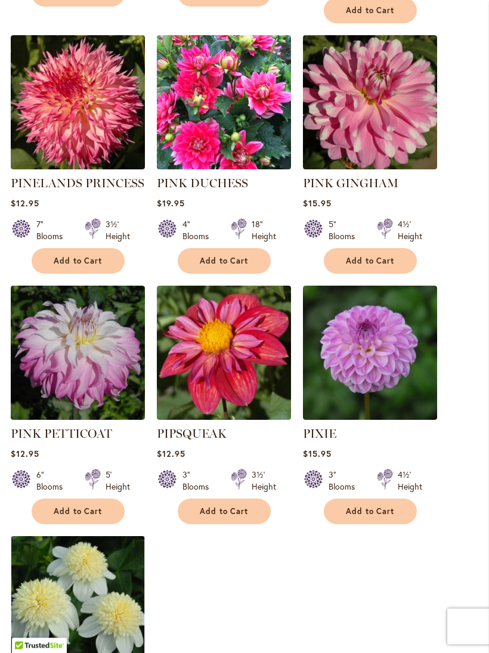
click at [392, 350] on img at bounding box center [370, 353] width 134 height 134
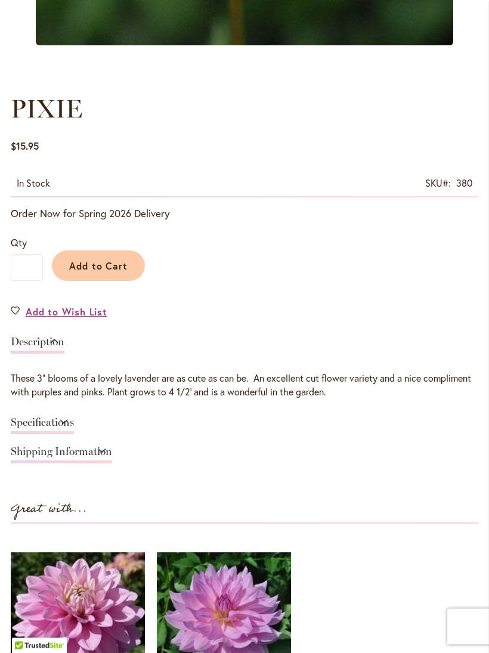
scroll to position [564, 0]
click at [72, 434] on link "Specifications" at bounding box center [42, 425] width 63 height 17
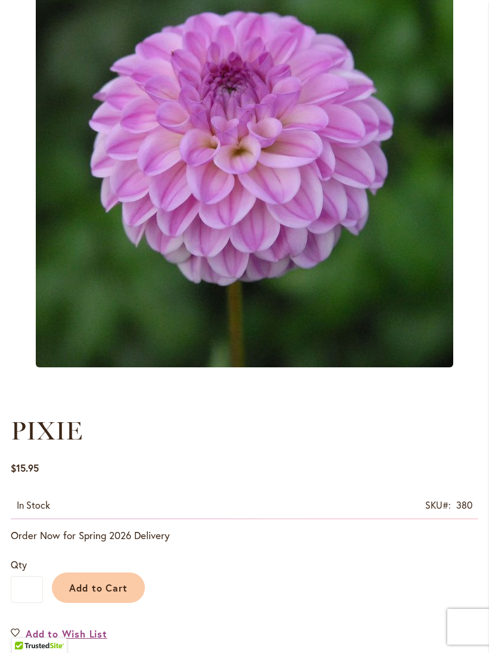
scroll to position [0, 0]
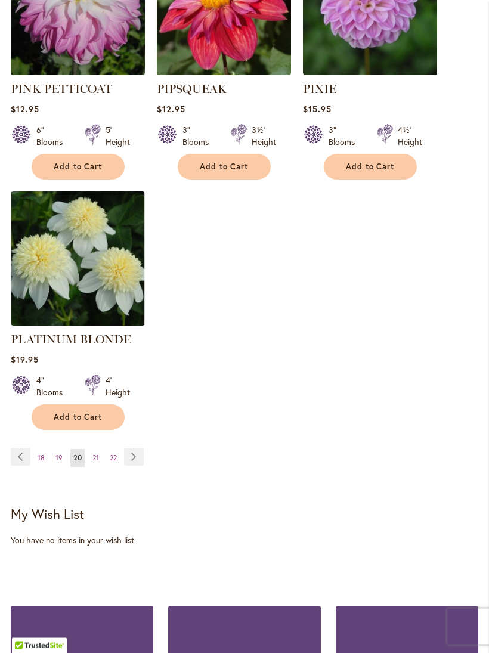
scroll to position [1738, 0]
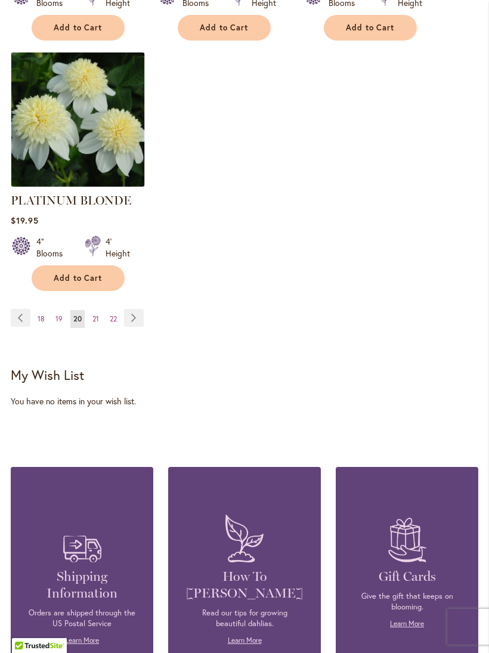
click at [132, 309] on link "Page Next" at bounding box center [134, 318] width 20 height 18
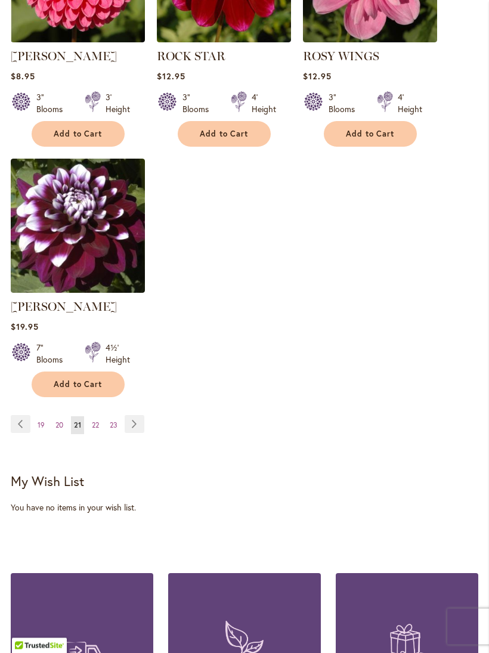
scroll to position [1598, 0]
click at [144, 429] on link "Page Next" at bounding box center [135, 424] width 20 height 18
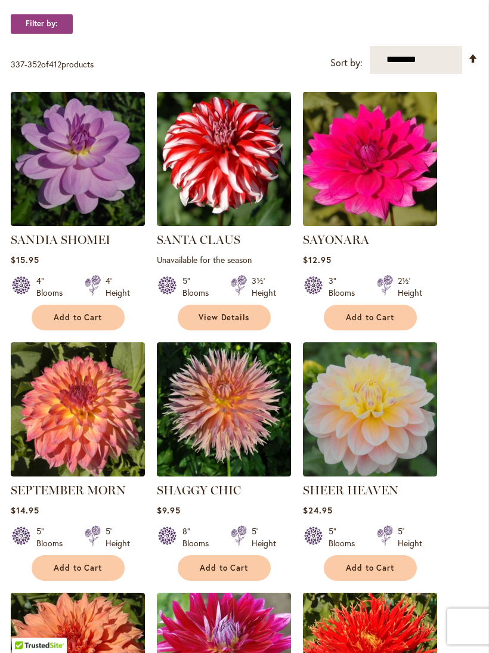
scroll to position [395, 0]
click at [400, 438] on img at bounding box center [370, 409] width 134 height 134
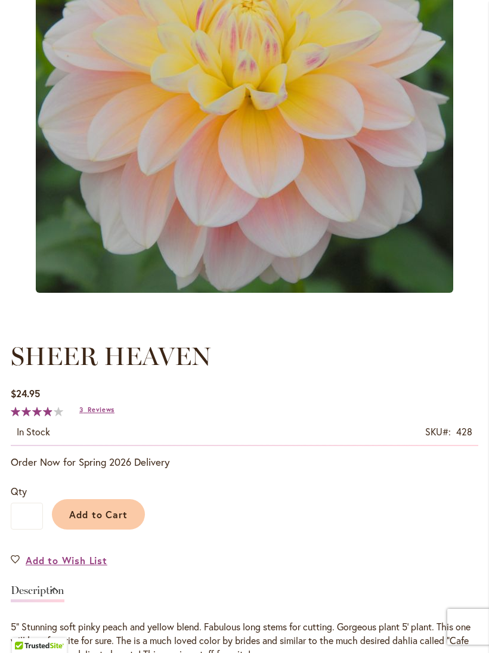
scroll to position [317, 0]
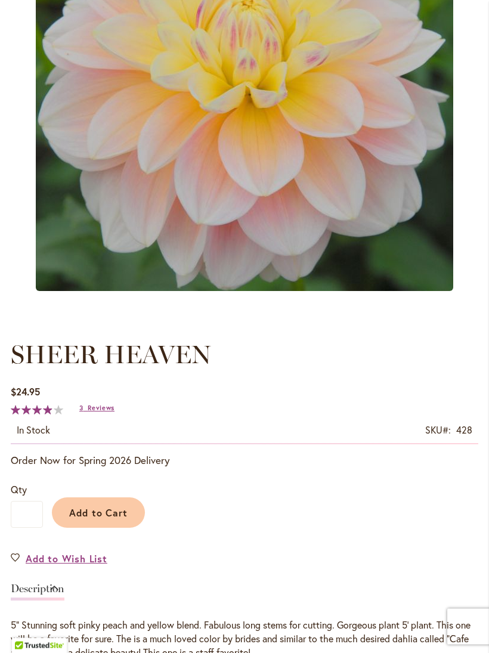
click at [114, 413] on span "Reviews" at bounding box center [101, 408] width 27 height 8
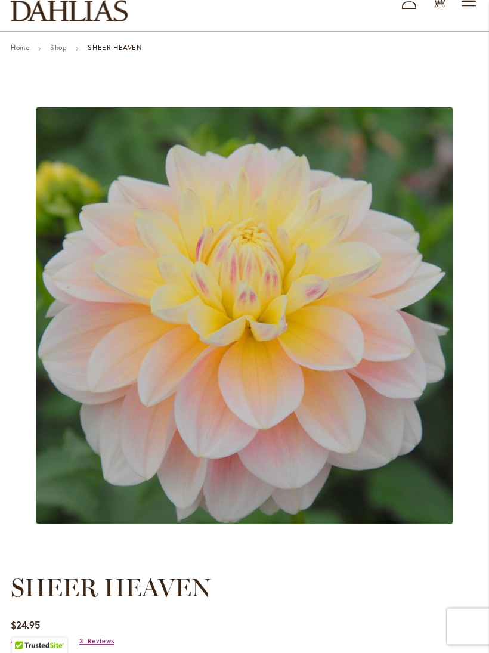
scroll to position [67, 0]
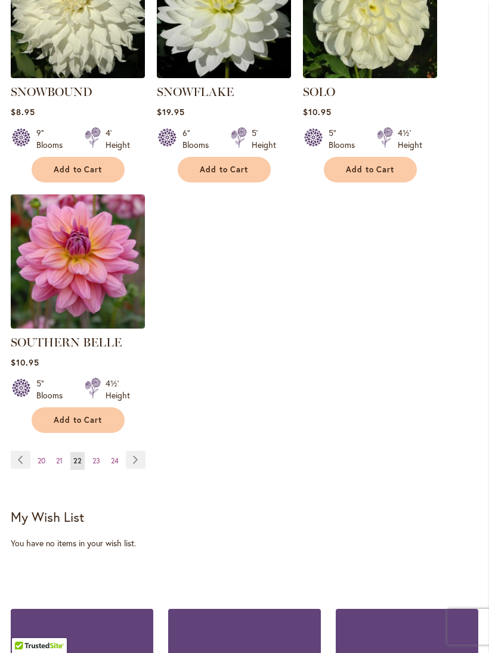
scroll to position [1607, 0]
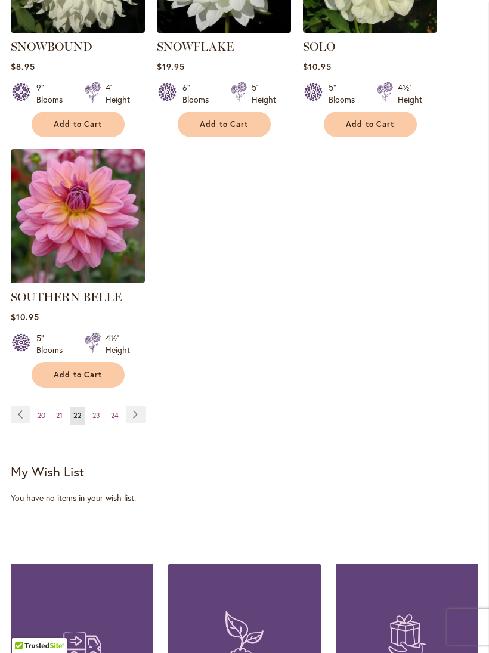
click at [146, 407] on link "Page Next" at bounding box center [136, 415] width 20 height 18
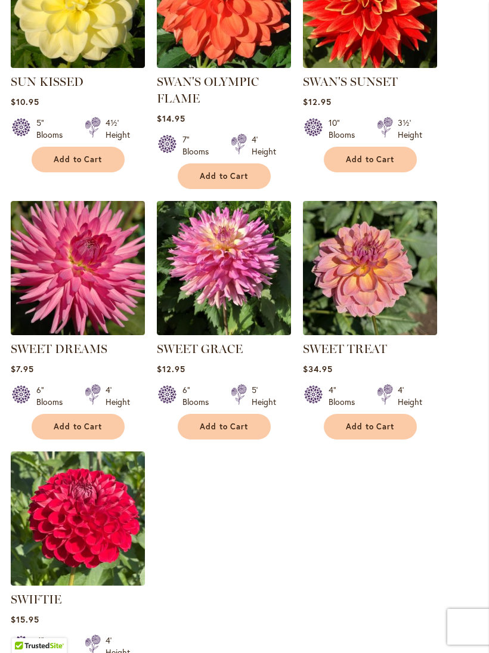
scroll to position [1498, 0]
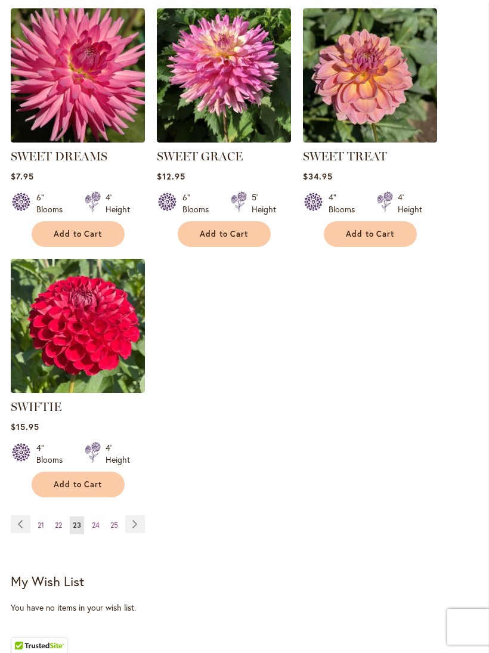
click at [106, 375] on img at bounding box center [78, 326] width 134 height 134
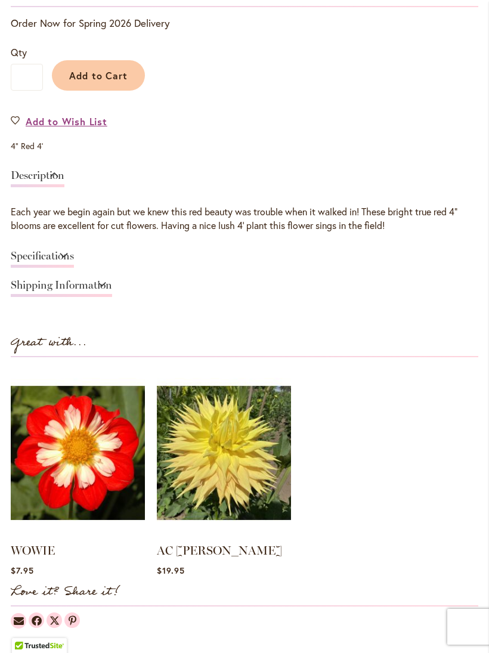
scroll to position [753, 0]
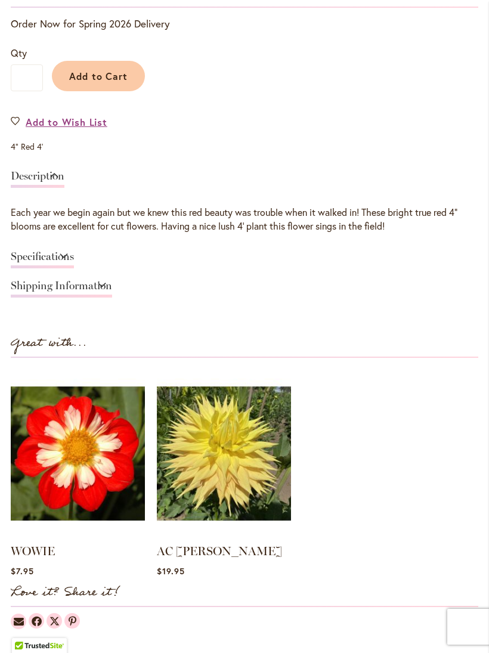
click at [363, 428] on ol "WOWIE Rating: 85% 4 Reviews $7.95" at bounding box center [245, 476] width 468 height 213
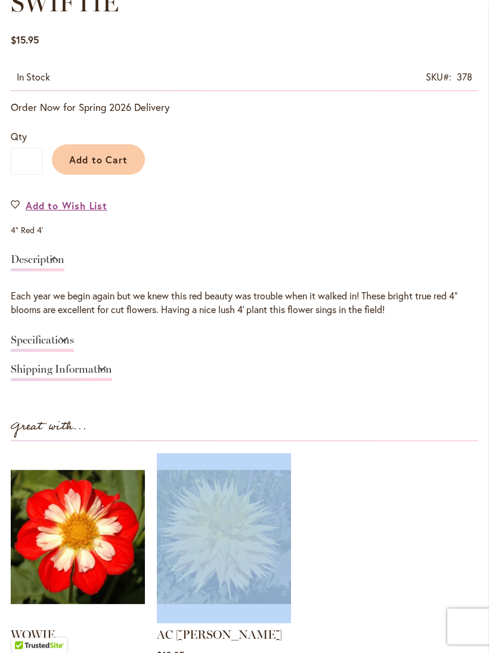
scroll to position [670, 0]
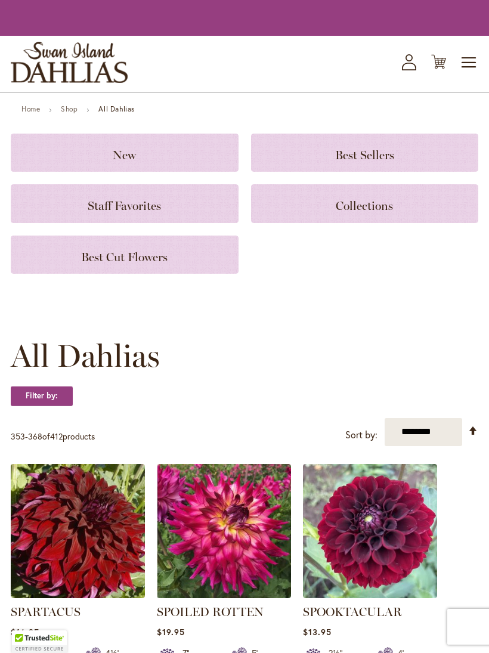
scroll to position [1520, 0]
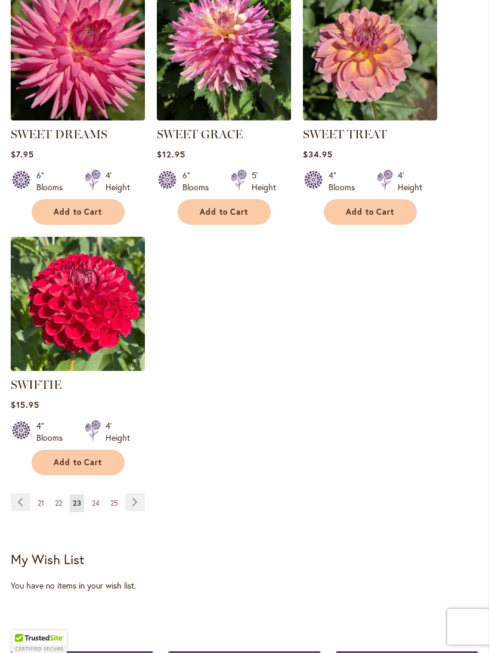
click at [136, 511] on link "Page Next" at bounding box center [135, 502] width 20 height 18
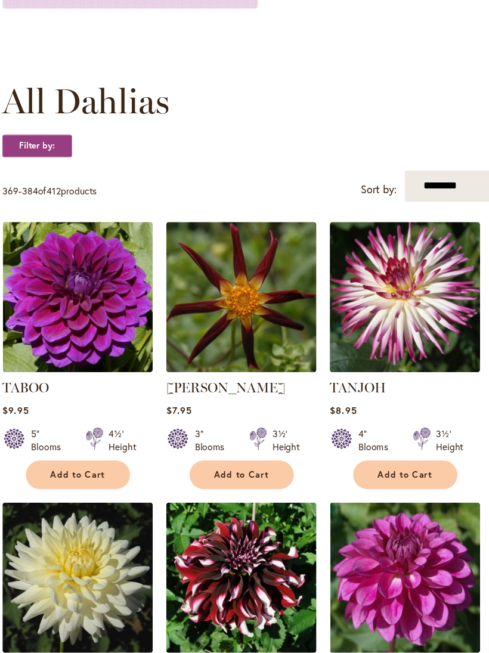
scroll to position [239, 0]
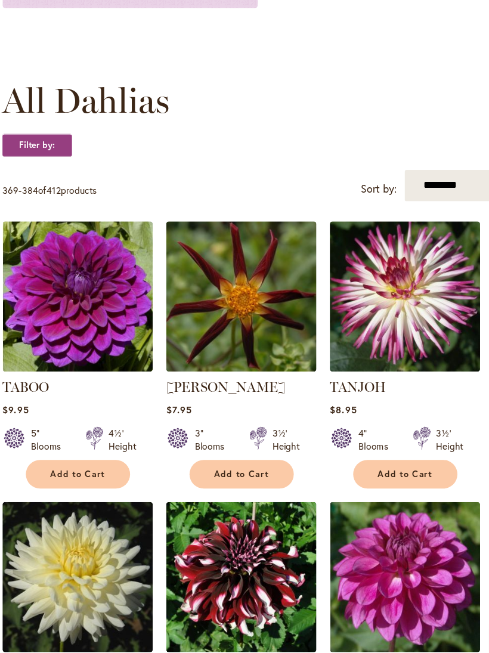
click at [233, 291] on img at bounding box center [224, 315] width 134 height 134
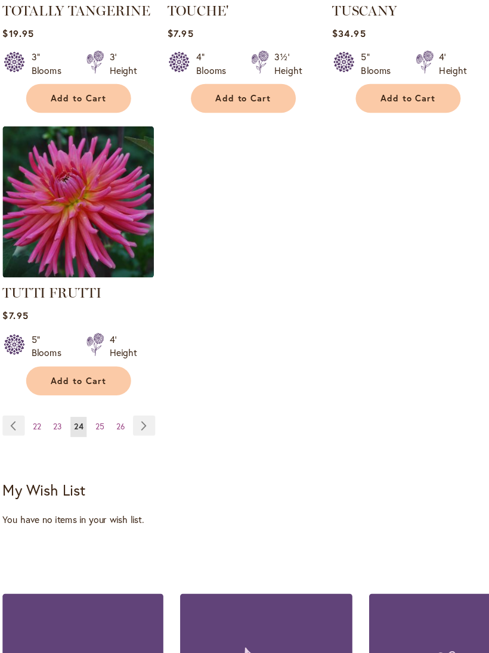
scroll to position [1664, 0]
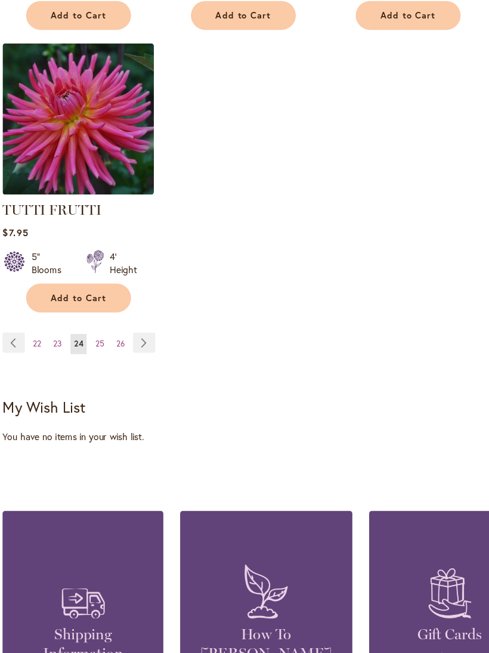
click at [137, 350] on link "Page Next" at bounding box center [136, 359] width 20 height 18
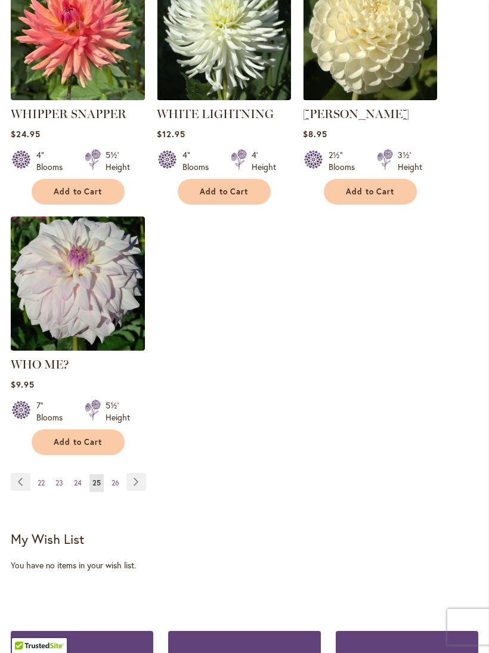
scroll to position [1572, 0]
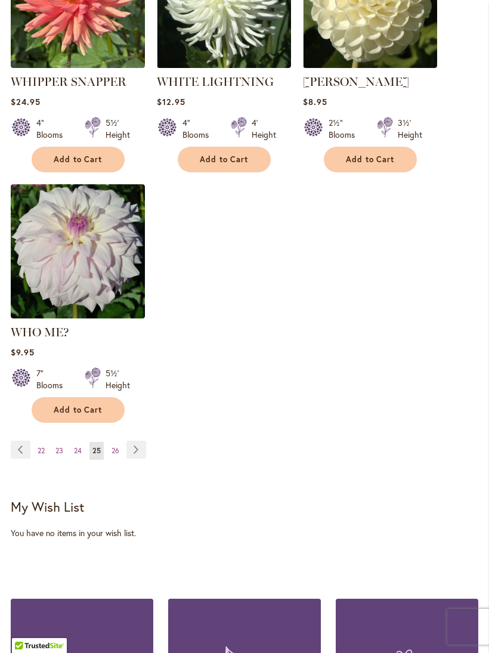
click at [140, 452] on link "Page Next" at bounding box center [136, 450] width 20 height 18
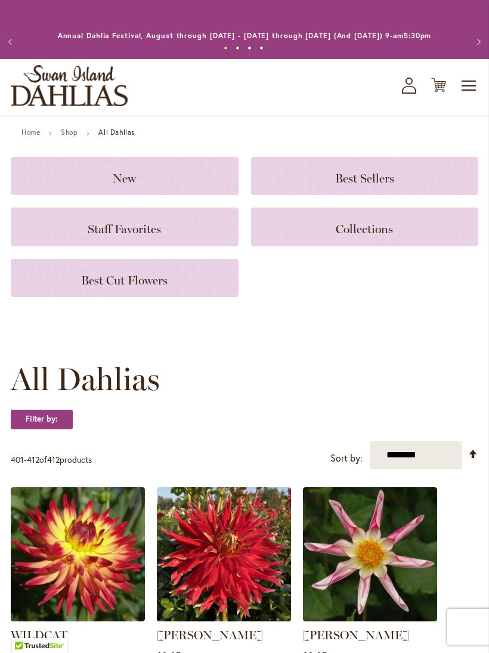
click at [470, 98] on span "Toggle Nav" at bounding box center [469, 86] width 18 height 24
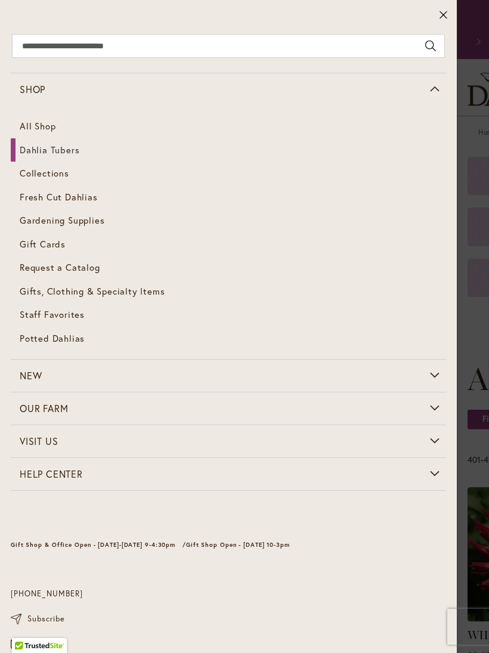
click at [117, 221] on link "Gardening Supplies" at bounding box center [228, 221] width 435 height 24
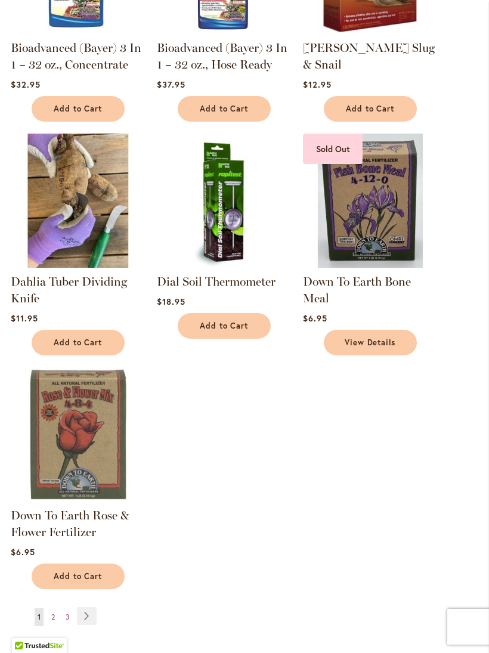
scroll to position [1229, 0]
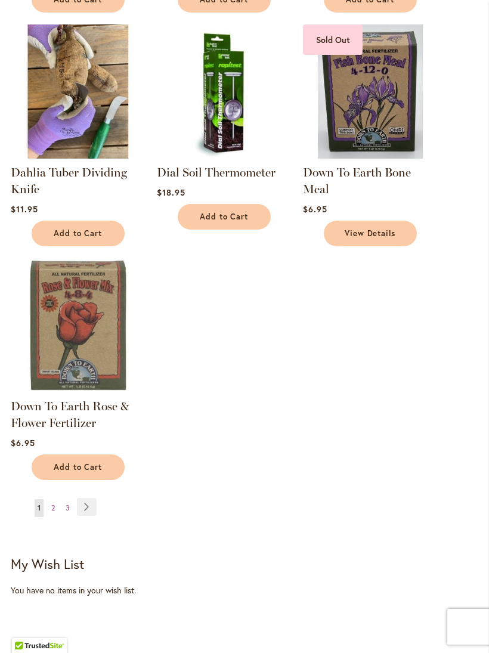
click at [97, 516] on link "Page Next" at bounding box center [87, 507] width 20 height 18
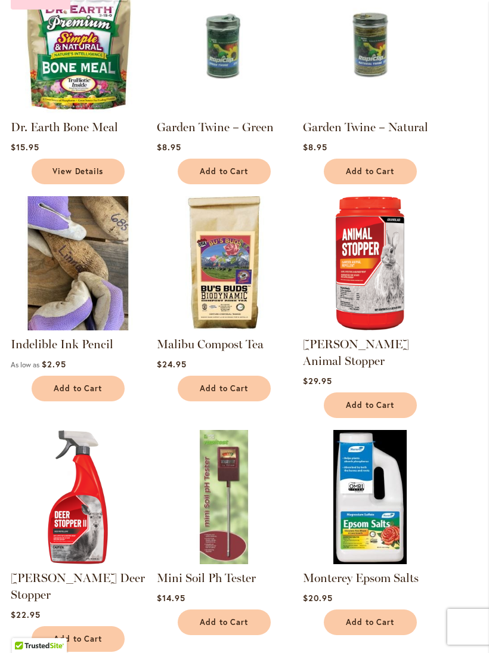
scroll to position [339, 0]
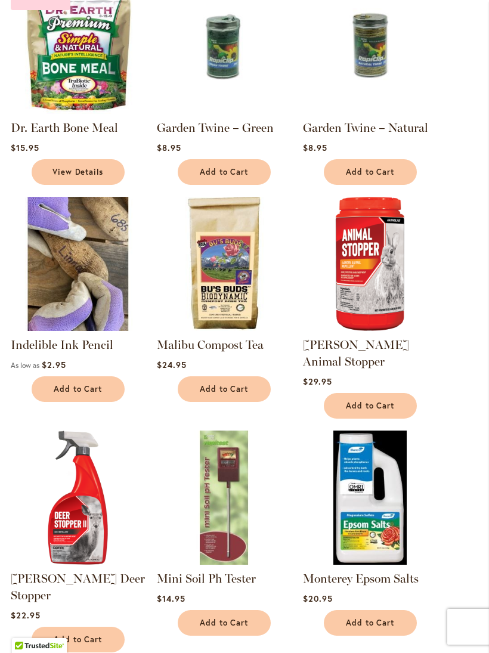
click at [107, 330] on img at bounding box center [78, 264] width 134 height 134
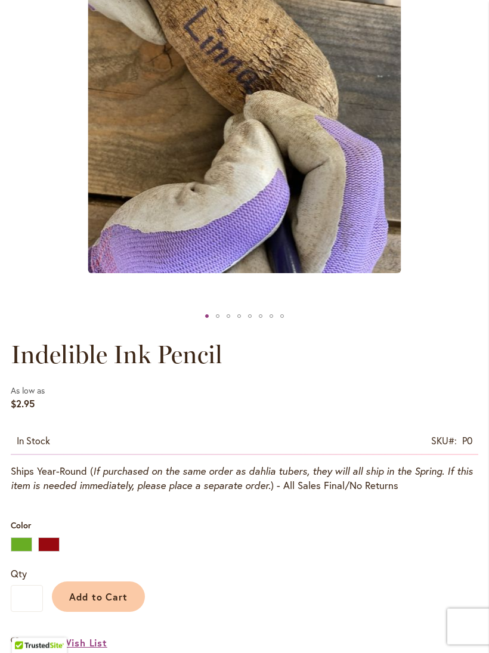
scroll to position [336, 0]
click at [20, 552] on div "Green" at bounding box center [21, 544] width 21 height 14
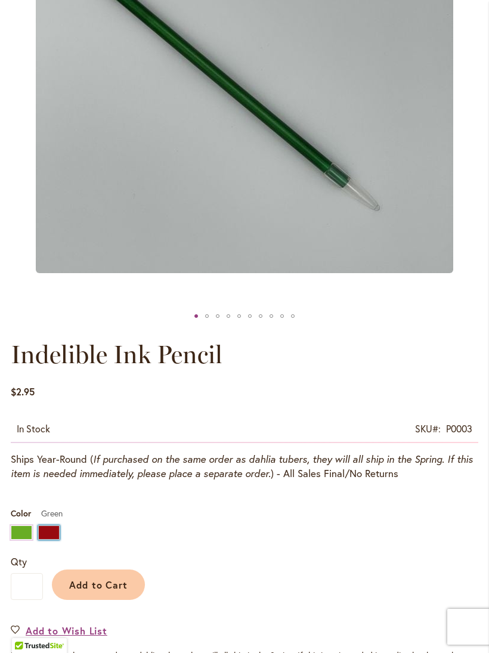
click at [58, 540] on div "Red" at bounding box center [48, 532] width 21 height 14
type input "****"
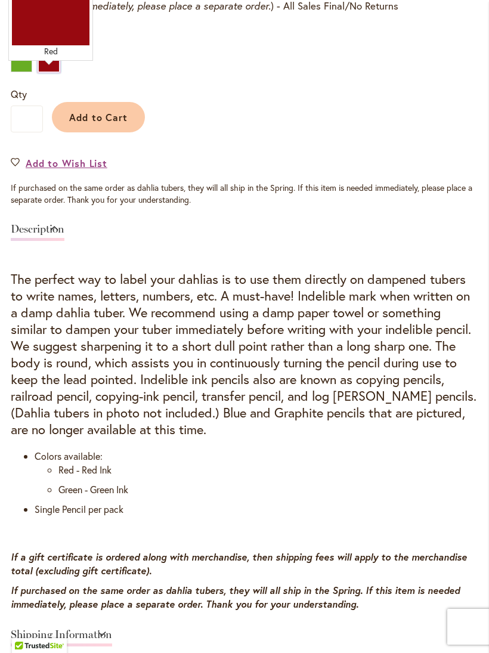
scroll to position [786, 0]
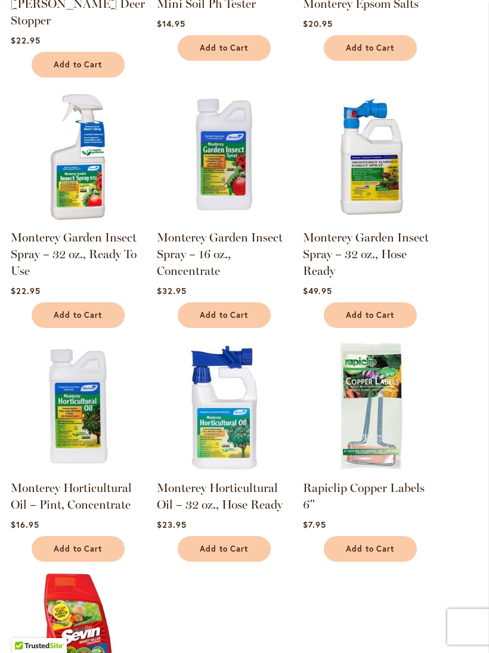
scroll to position [914, 0]
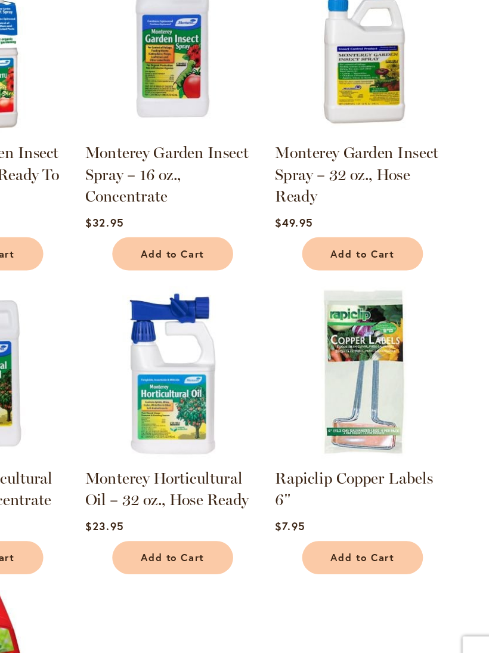
click at [303, 339] on img at bounding box center [370, 406] width 134 height 134
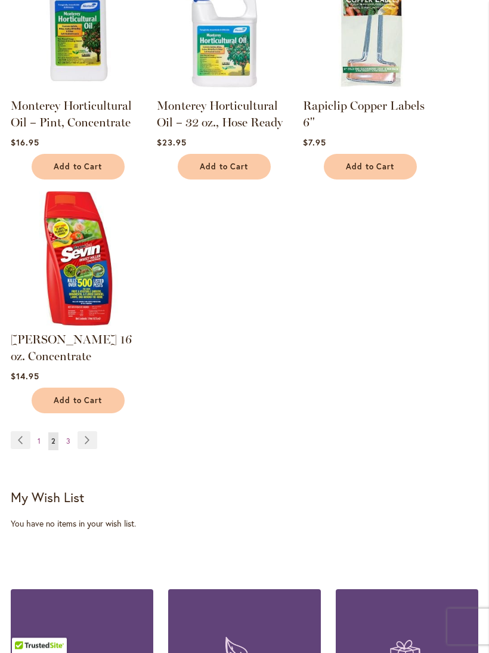
scroll to position [1324, 0]
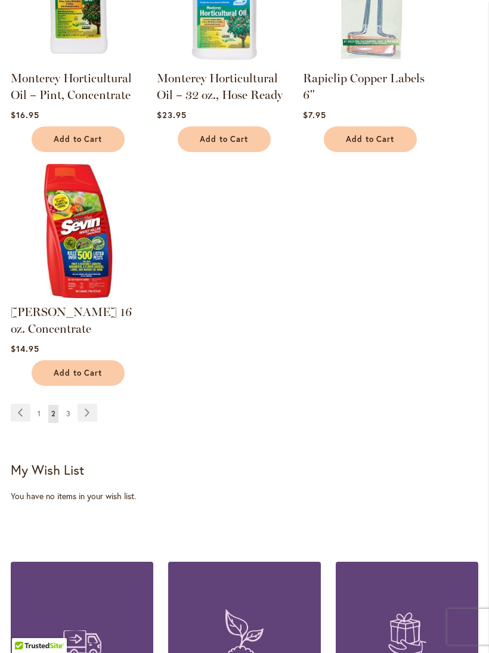
click at [93, 404] on link "Page Next" at bounding box center [88, 413] width 20 height 18
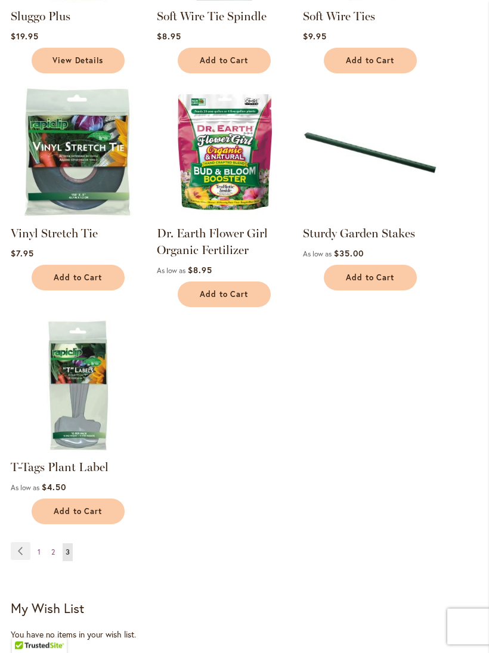
scroll to position [684, 0]
click at [36, 561] on link "Page 1" at bounding box center [39, 552] width 9 height 18
